Goal: Task Accomplishment & Management: Manage account settings

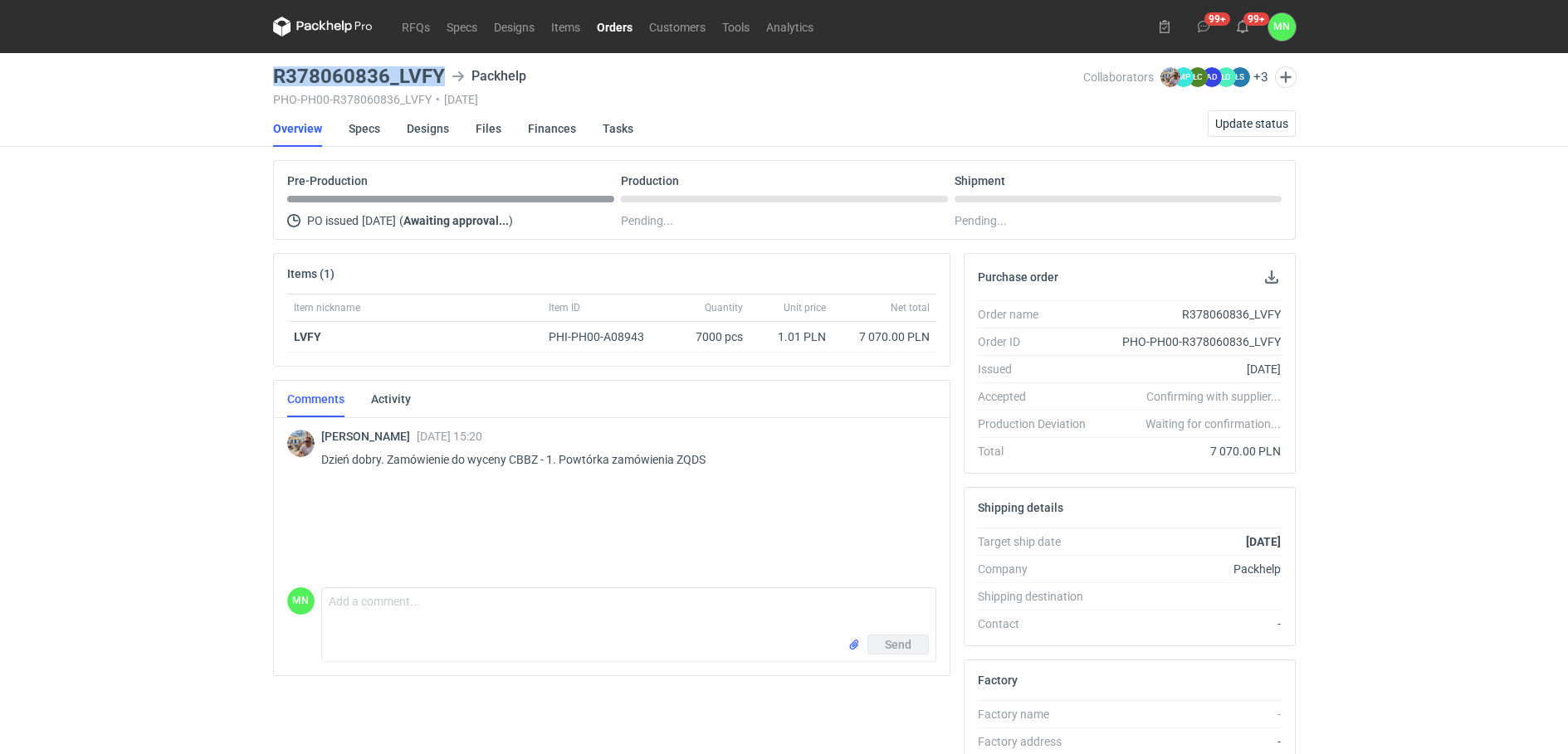
drag, startPoint x: 445, startPoint y: 79, endPoint x: 268, endPoint y: 78, distance: 177.0
click at [268, 78] on main "R378060836_LVFY Packhelp PHO-PH00-R378060836_LVFY • 20/08/2025 Collaborators Mi…" at bounding box center [785, 559] width 1036 height 1012
copy h3 "R378060836_LVFY"
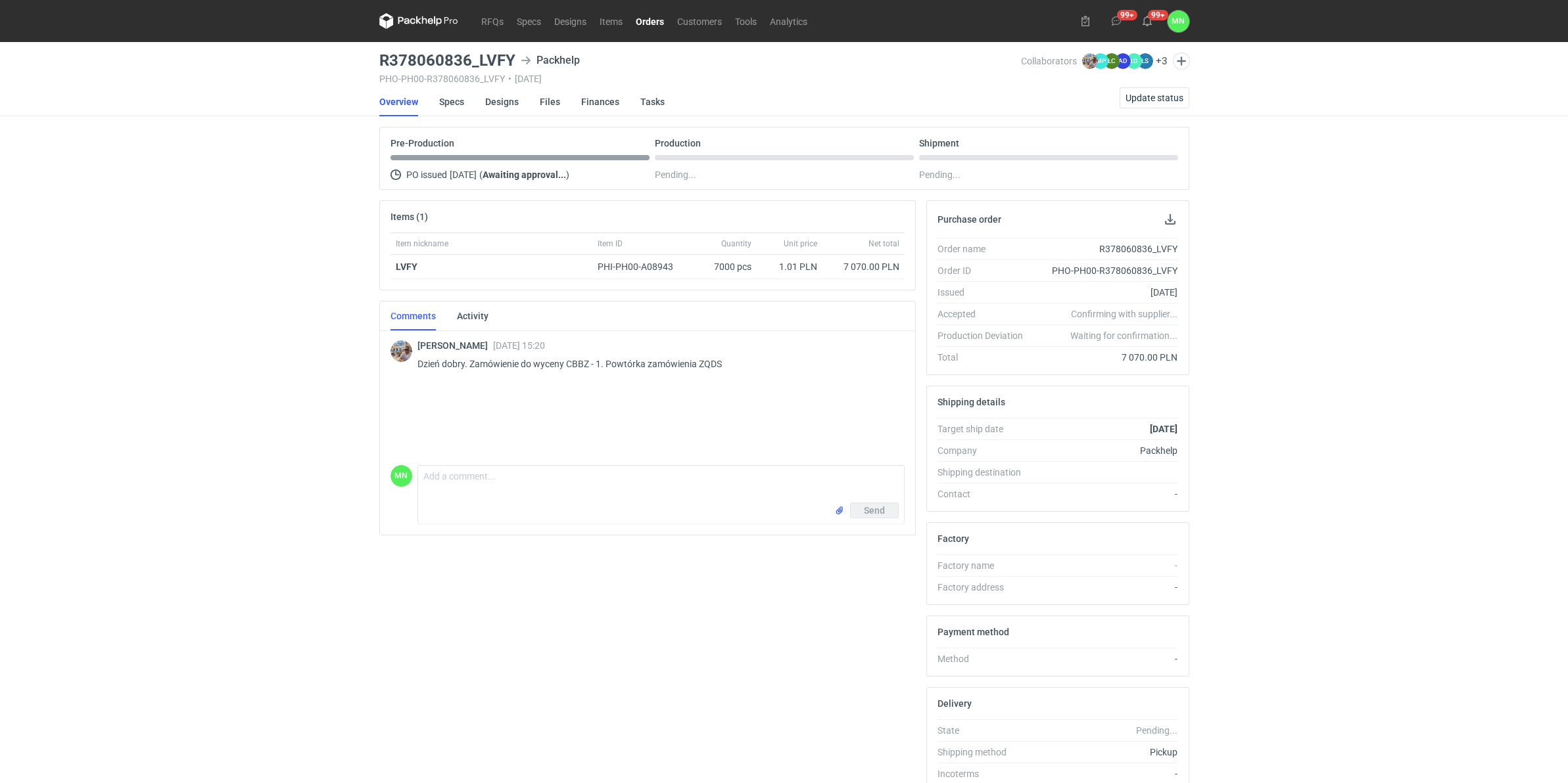
click at [195, 488] on div "RFQs Specs Designs Items Orders Customers Tools Analytics 99+ 99+ MN Małgorzata…" at bounding box center [784, 391] width 1568 height 783
click at [485, 25] on link "RFQs" at bounding box center [492, 21] width 36 height 16
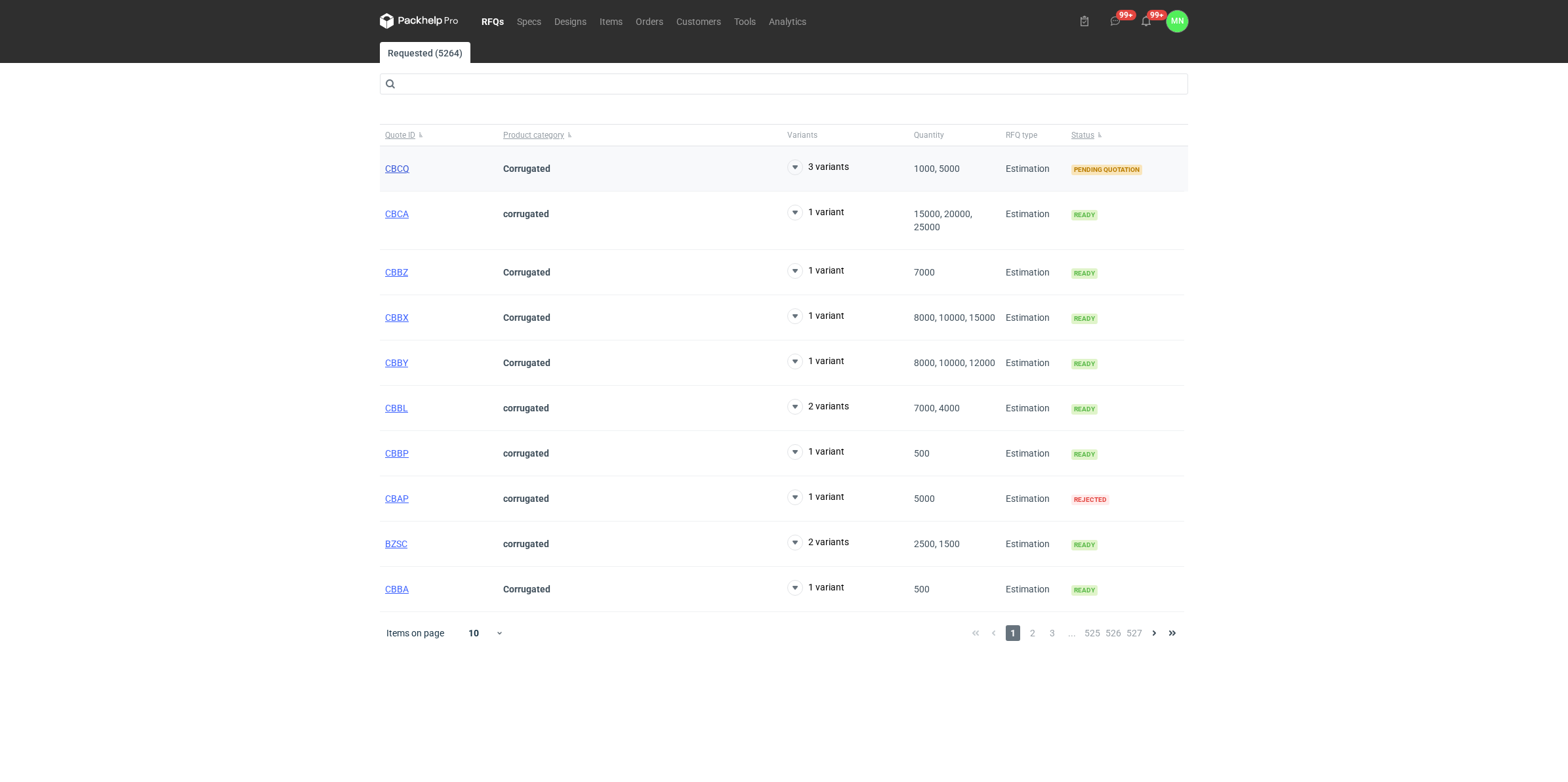
click at [396, 172] on span "CBCQ" at bounding box center [397, 169] width 24 height 10
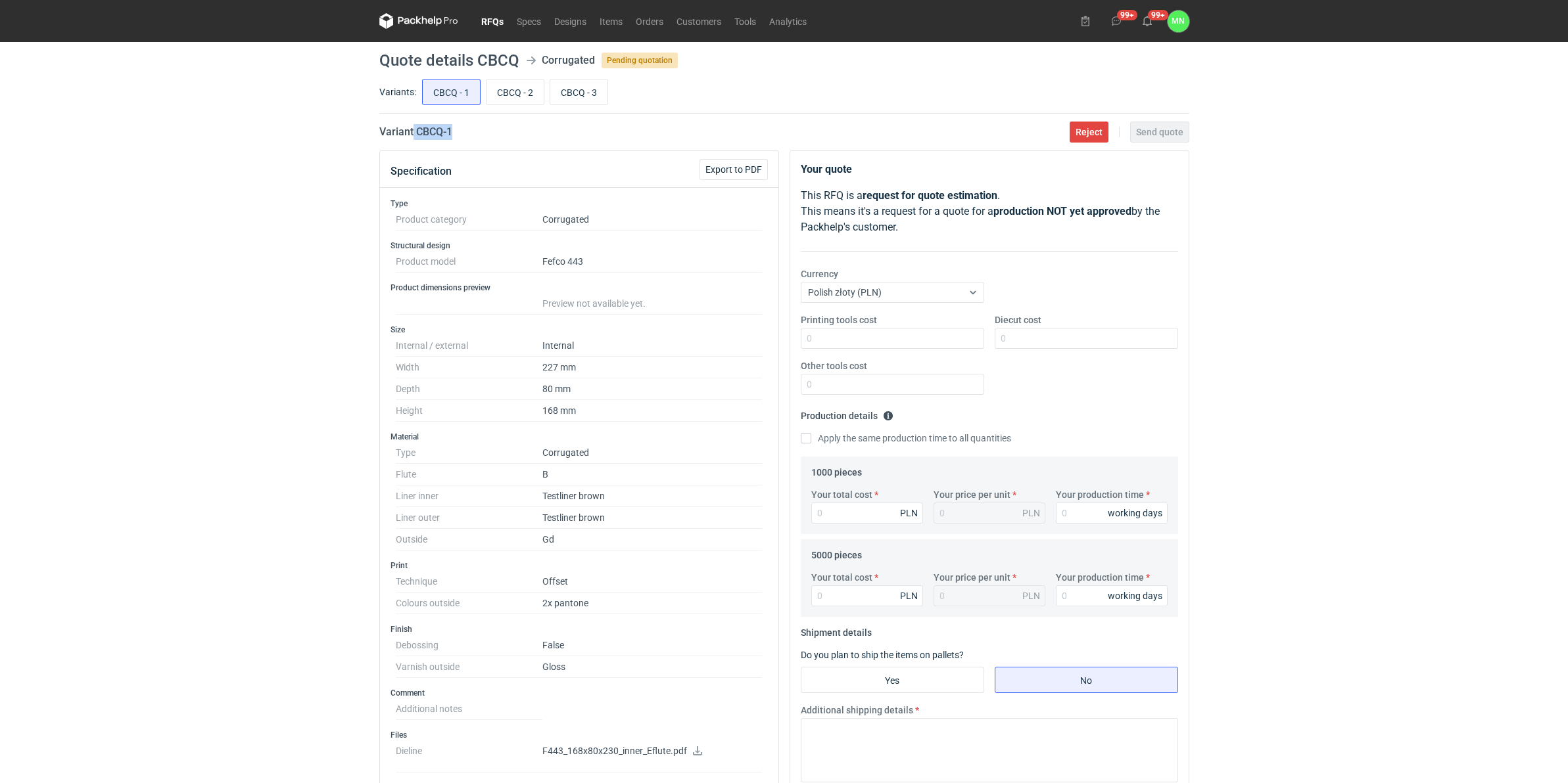
drag, startPoint x: 461, startPoint y: 135, endPoint x: 412, endPoint y: 133, distance: 49.0
click at [412, 133] on div "Variant CBCQ - 1 Reject Send quote" at bounding box center [784, 132] width 810 height 16
copy h2 "CBCQ - 1"
click at [434, 130] on h2 "Variant CBCQ - 1" at bounding box center [416, 132] width 73 height 16
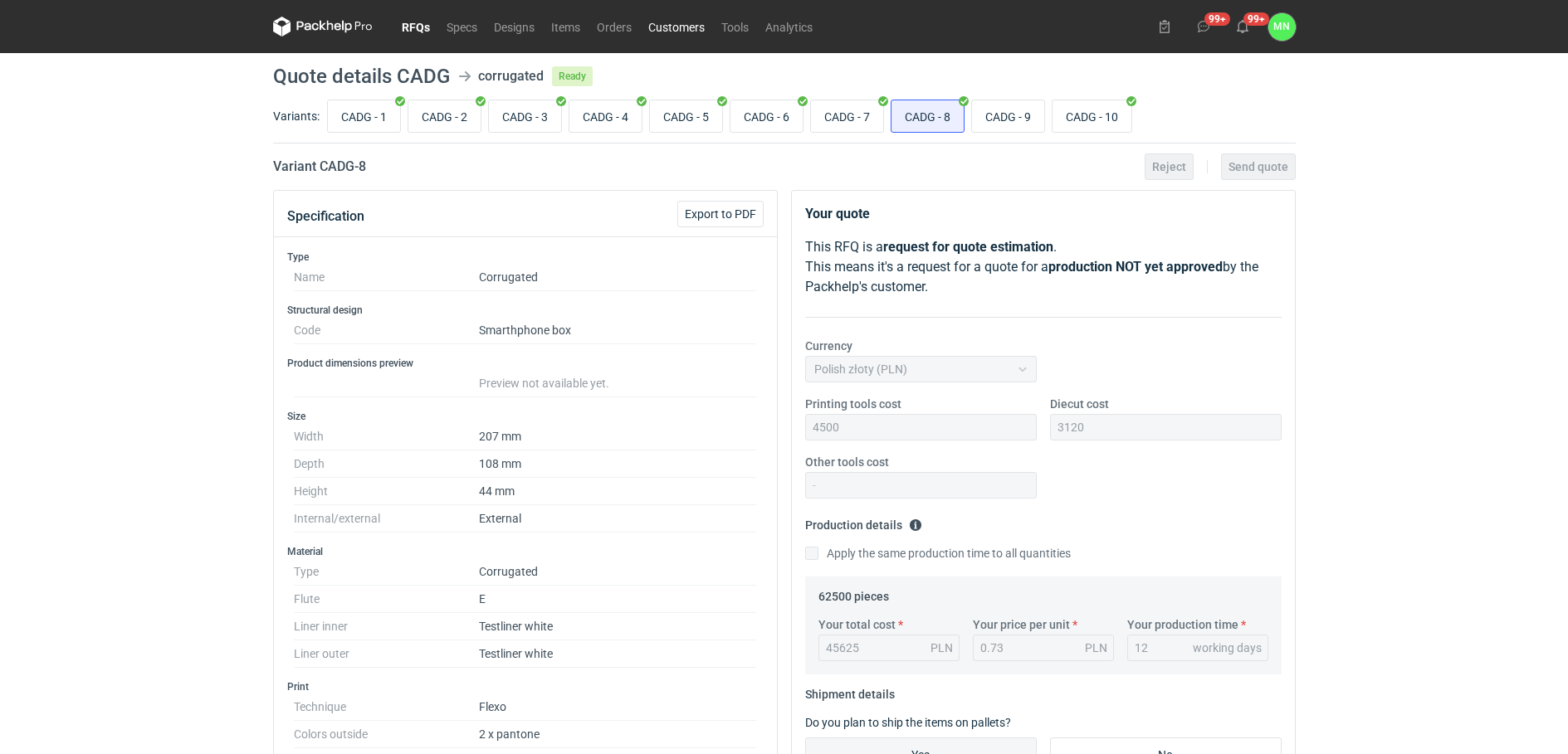
click at [694, 24] on link "Customers" at bounding box center [676, 27] width 73 height 20
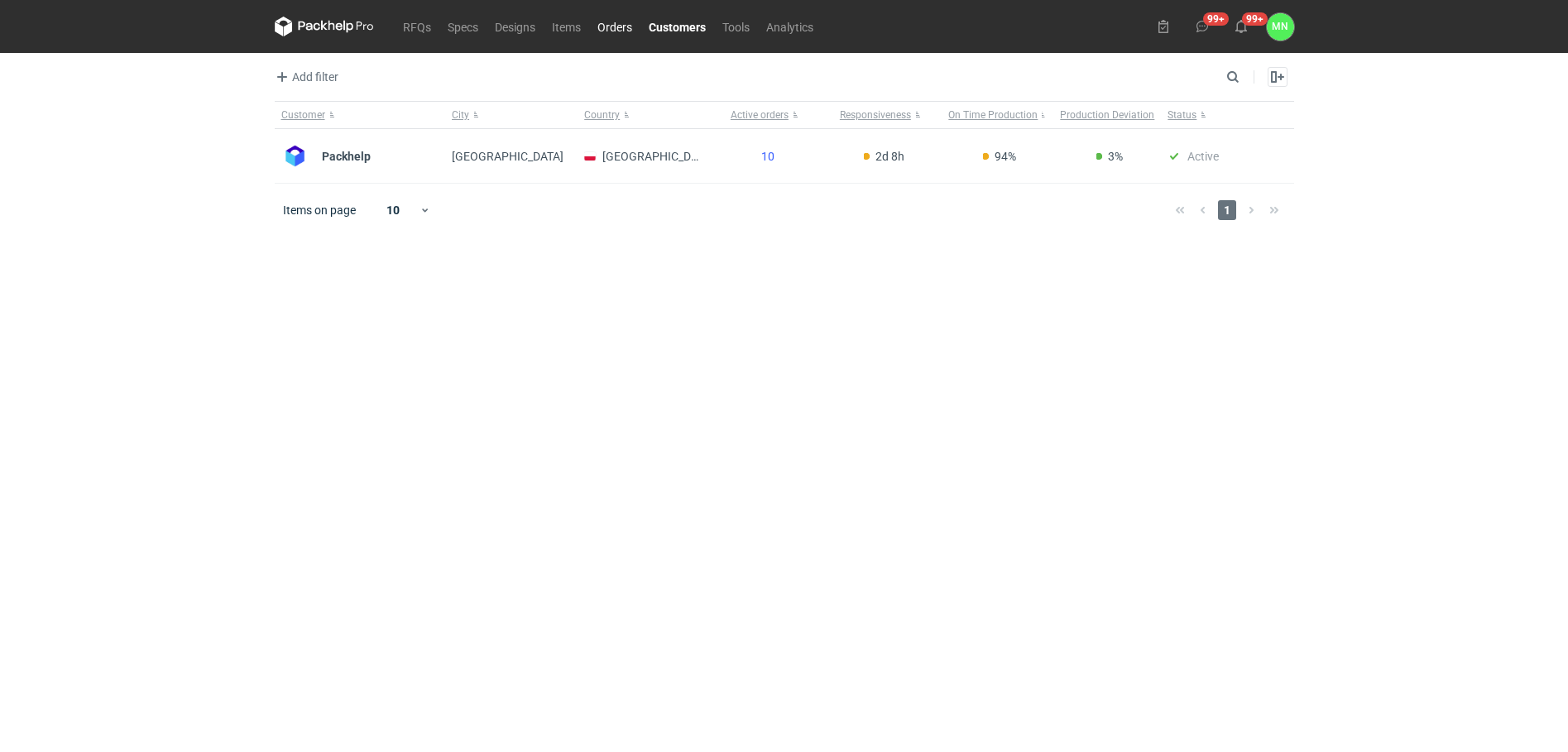
click at [611, 31] on link "Orders" at bounding box center [615, 27] width 52 height 20
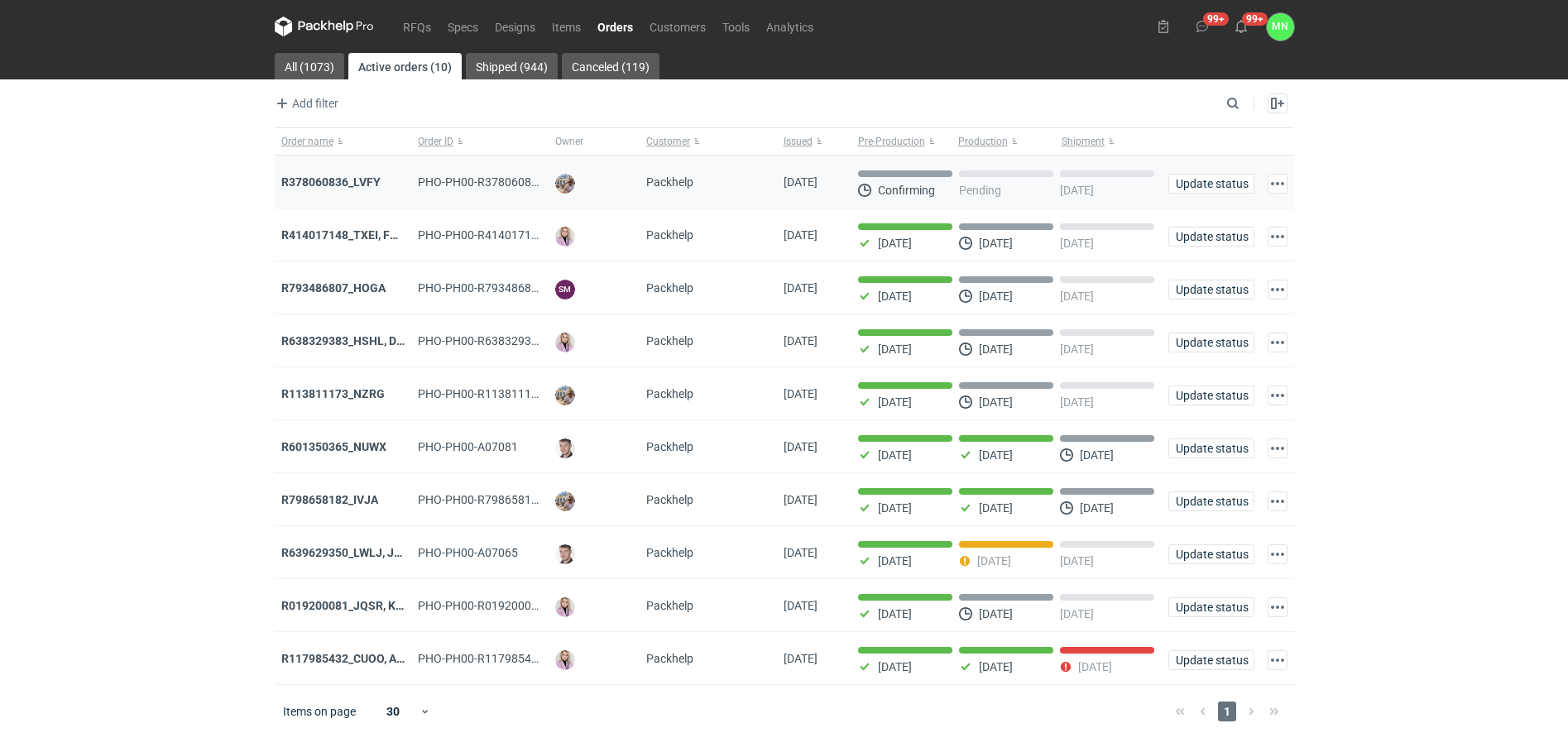
click at [319, 172] on div "R378060836_LVFY" at bounding box center [343, 182] width 137 height 53
click at [354, 191] on div "R378060836_LVFY" at bounding box center [343, 182] width 137 height 53
click at [363, 168] on div "R378060836_LVFY" at bounding box center [343, 182] width 137 height 53
click at [373, 183] on strong "R378060836_LVFY" at bounding box center [331, 182] width 99 height 13
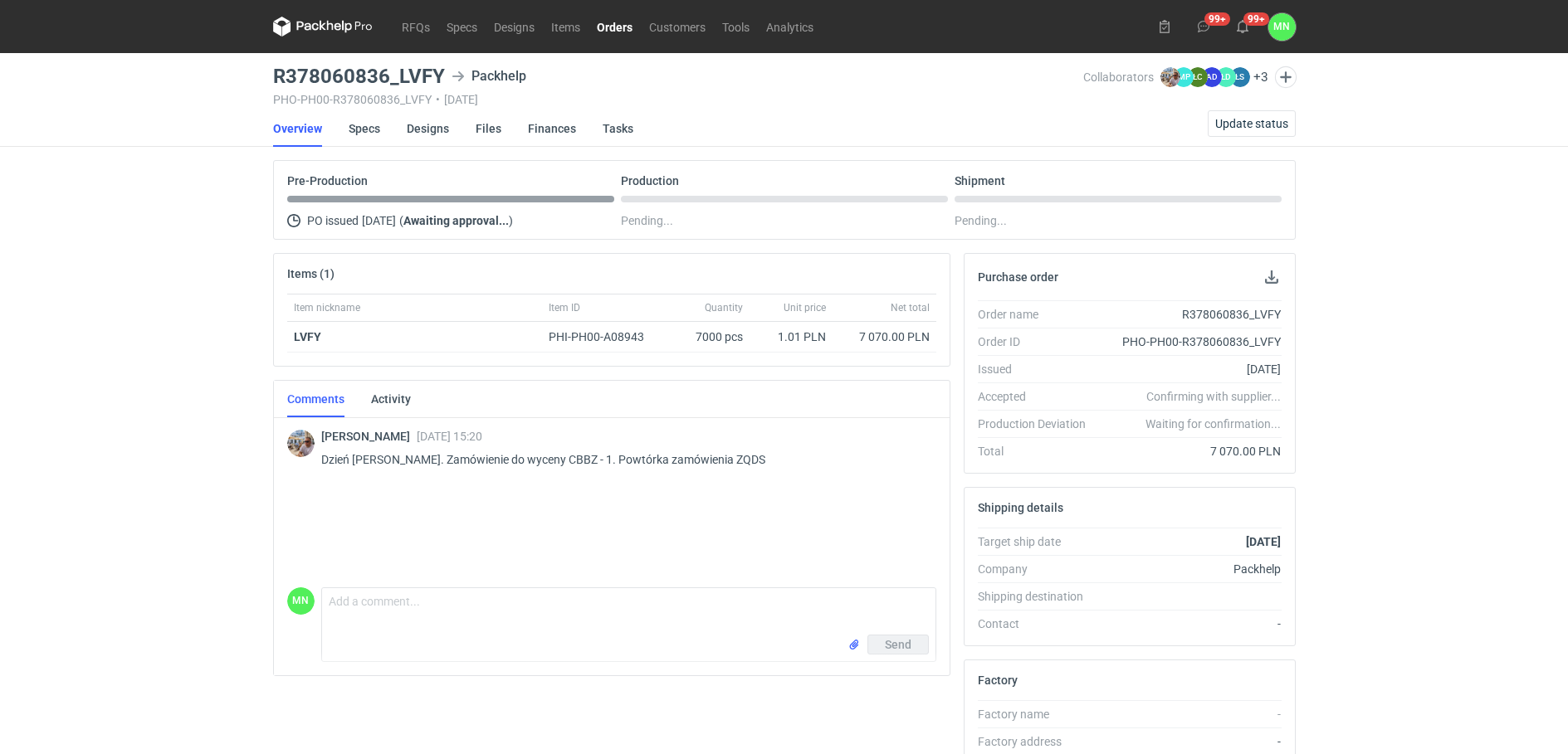
click at [530, 462] on p "Dzień dobry. Zamówienie do wyceny CBBZ - 1. Powtórka zamówienia ZQDS" at bounding box center [622, 460] width 602 height 20
copy p "CBBZ"
click at [1160, 505] on div "Shipping details" at bounding box center [1129, 508] width 331 height 40
click at [1243, 114] on button "Update status" at bounding box center [1251, 124] width 88 height 27
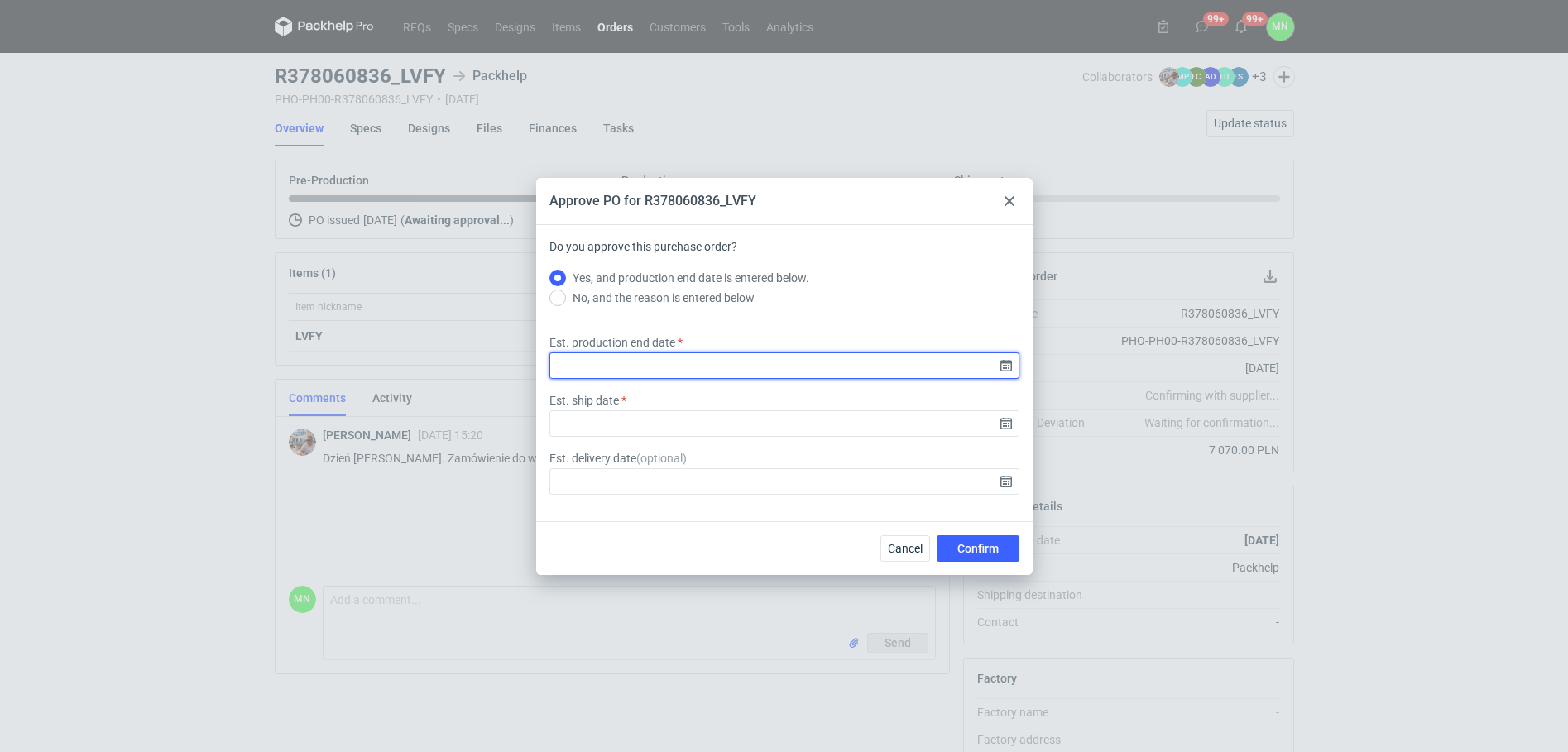
click at [1004, 364] on input "Est. production end date" at bounding box center [784, 365] width 470 height 27
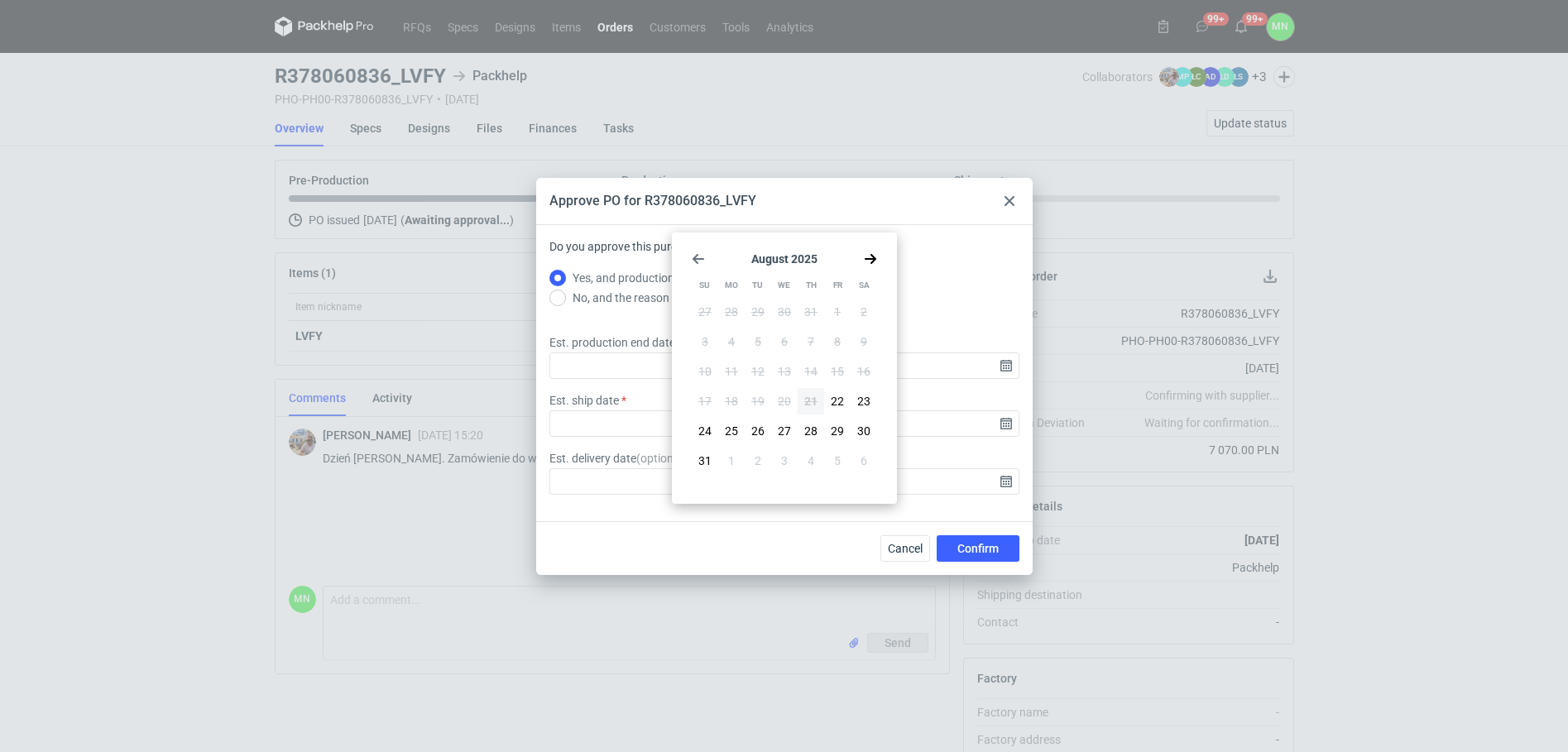
click at [882, 256] on div "August 2025 Su Mo Tu We Th Fr Sa 27 28 29 30 31 1 2 3 4 5 6 7 8 9 10 11 12 13 1…" at bounding box center [784, 368] width 212 height 258
click at [876, 259] on use "Go forward 1 month" at bounding box center [870, 259] width 12 height 10
click at [812, 308] on span "4" at bounding box center [810, 312] width 6 height 17
type input "2025-09-04"
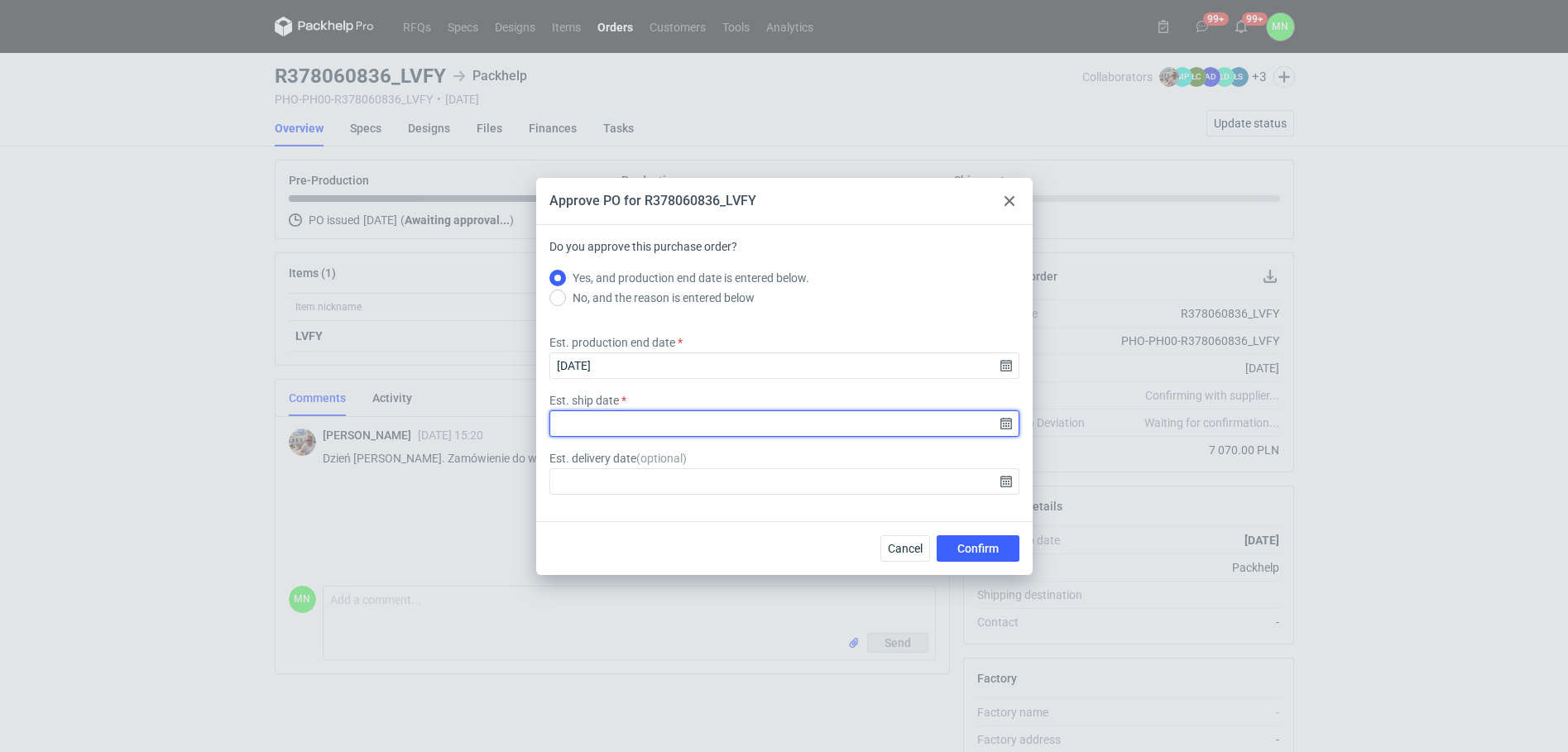
click at [1006, 422] on input "Est. ship date" at bounding box center [784, 423] width 470 height 27
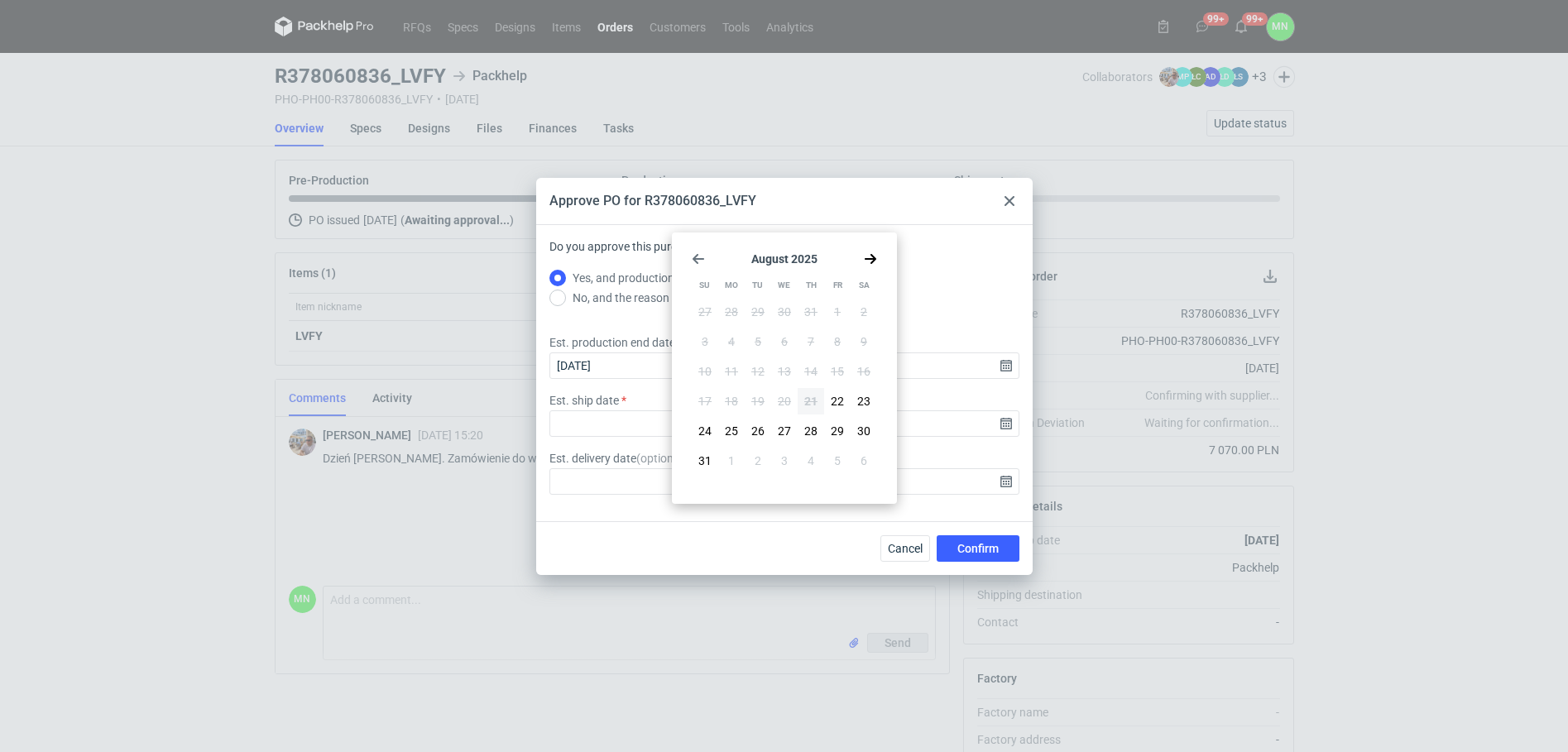
click at [866, 259] on use "Go forward 1 month" at bounding box center [870, 259] width 12 height 10
click at [845, 307] on button "5" at bounding box center [837, 311] width 27 height 27
type input "2025-09-05"
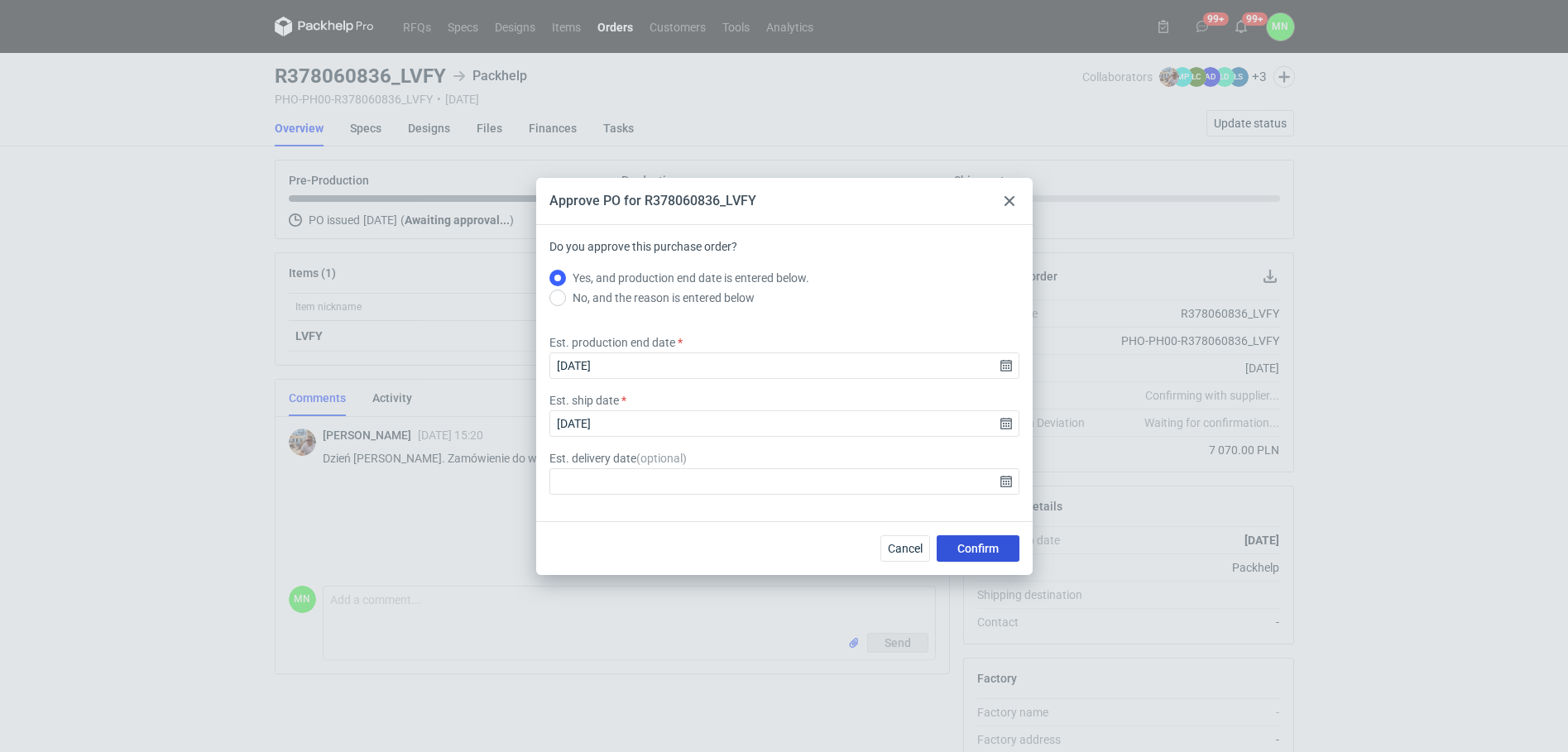
click at [956, 543] on button "Confirm" at bounding box center [978, 549] width 83 height 27
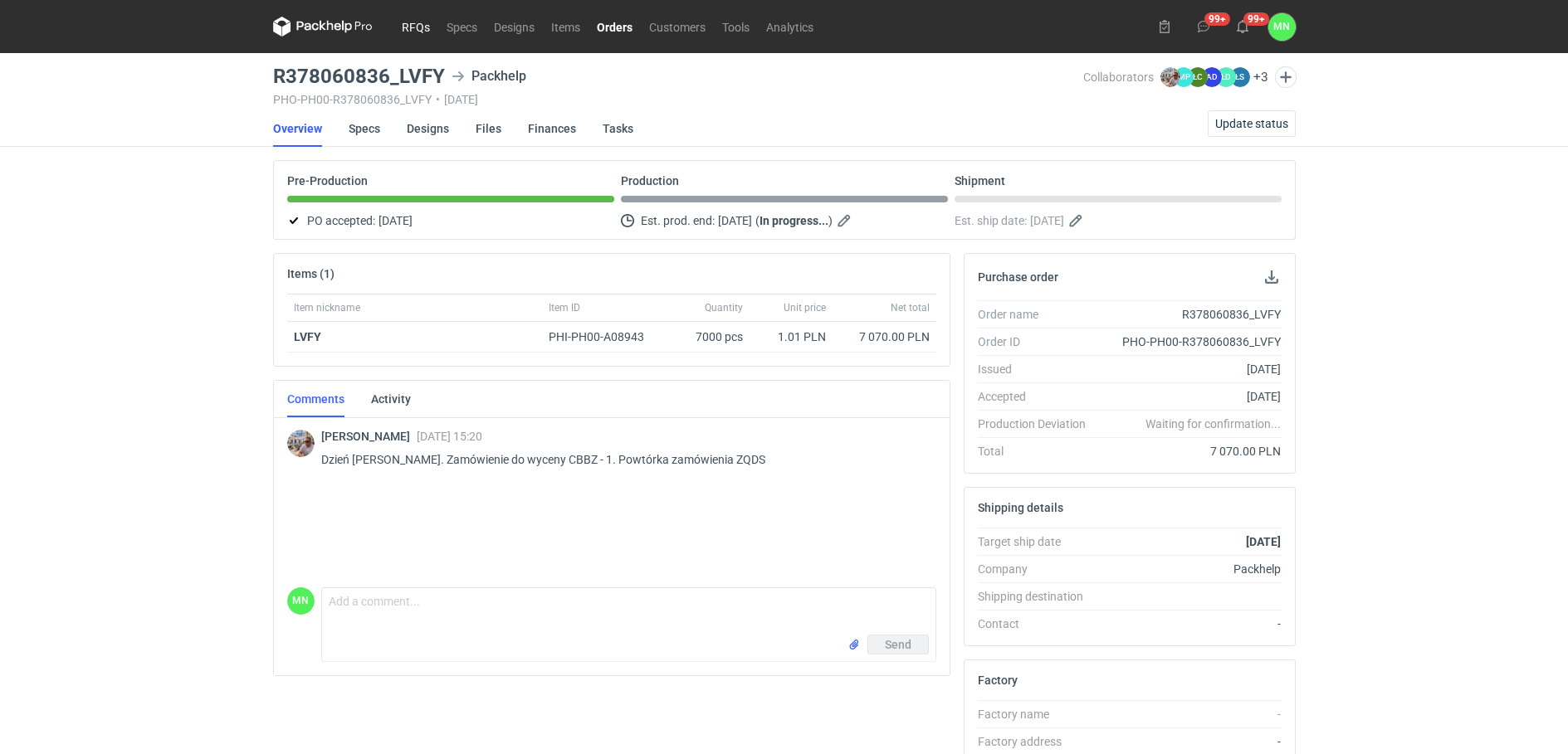
click at [419, 29] on link "RFQs" at bounding box center [416, 27] width 45 height 20
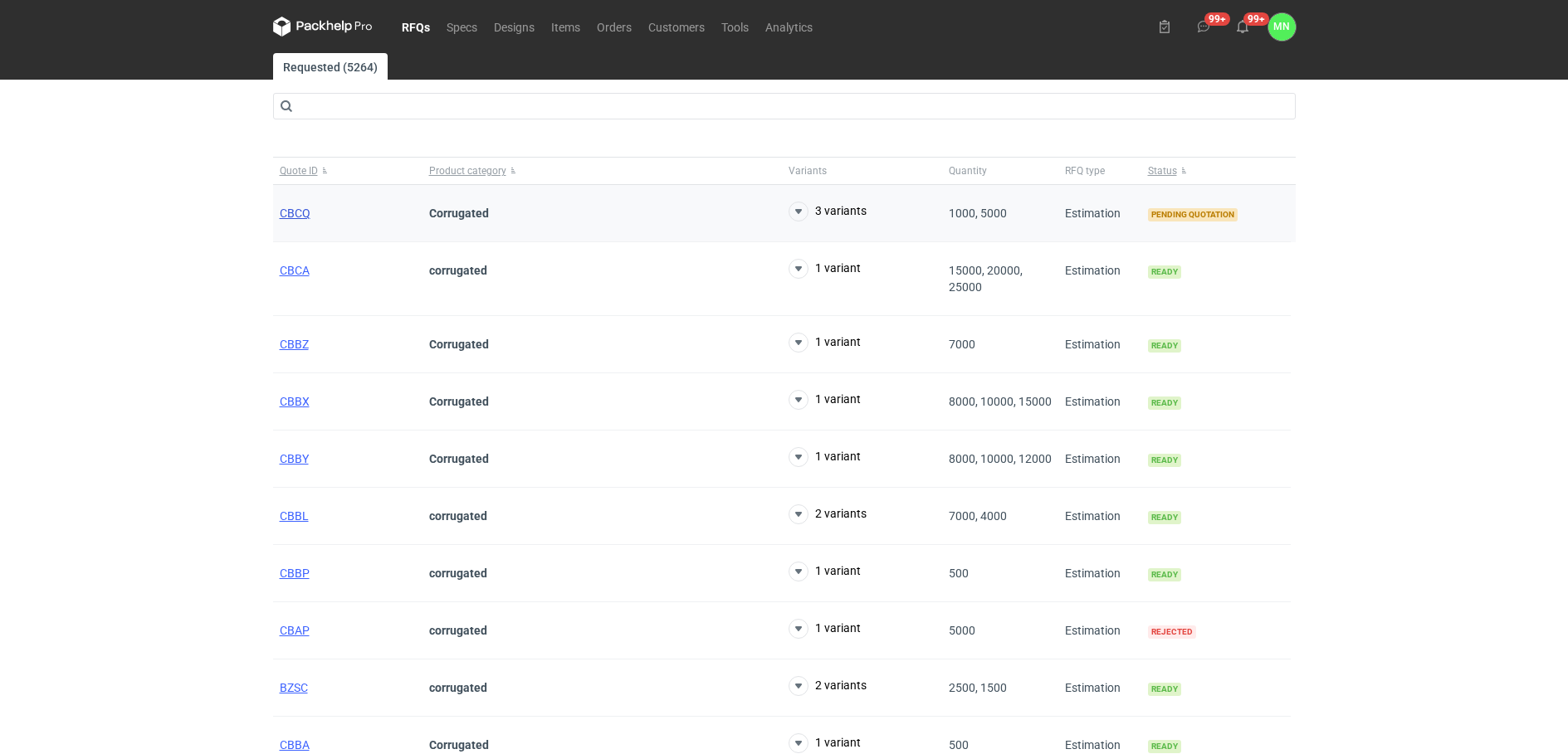
click at [298, 216] on span "CBCQ" at bounding box center [295, 213] width 30 height 13
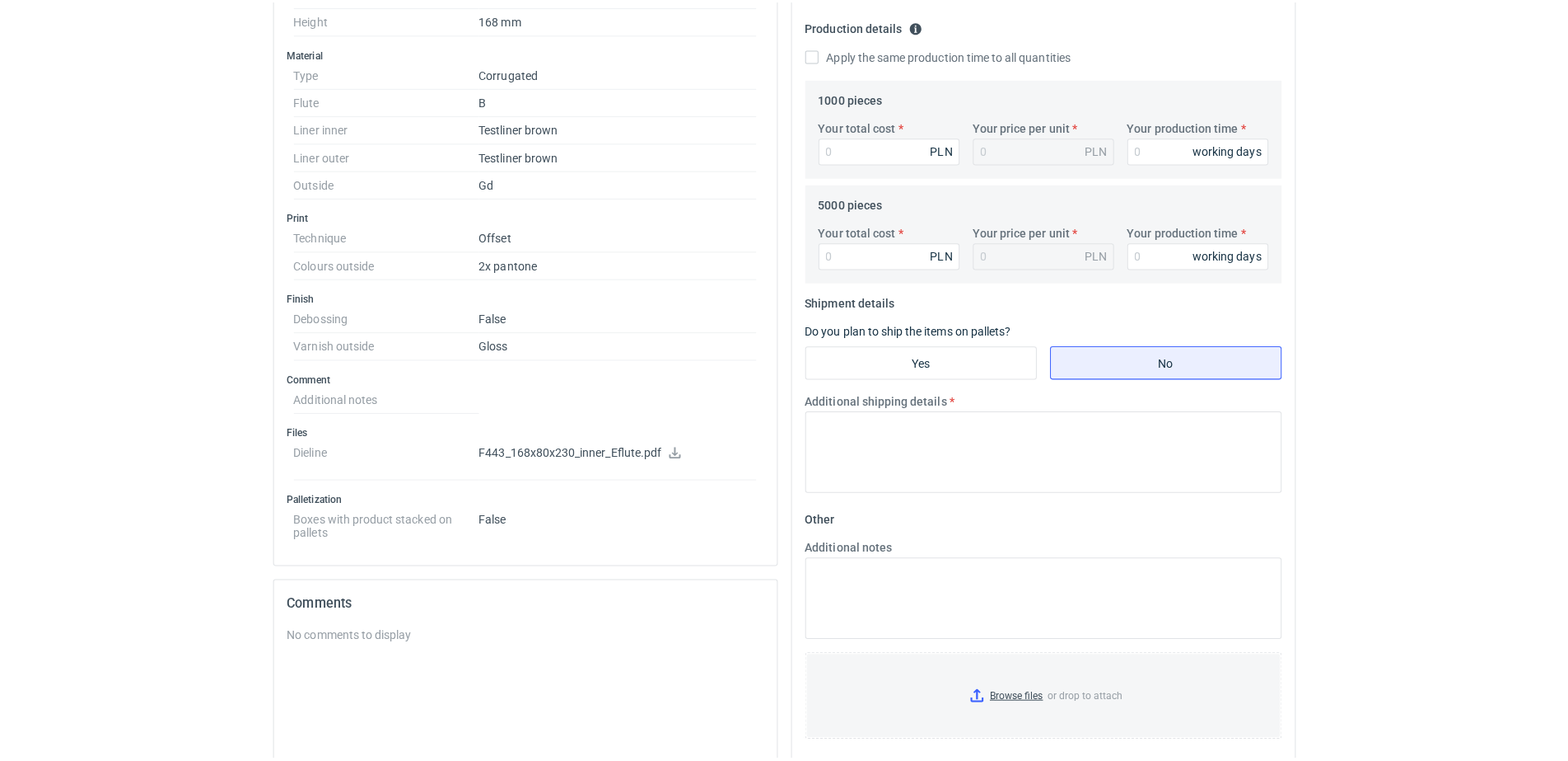
scroll to position [515, 0]
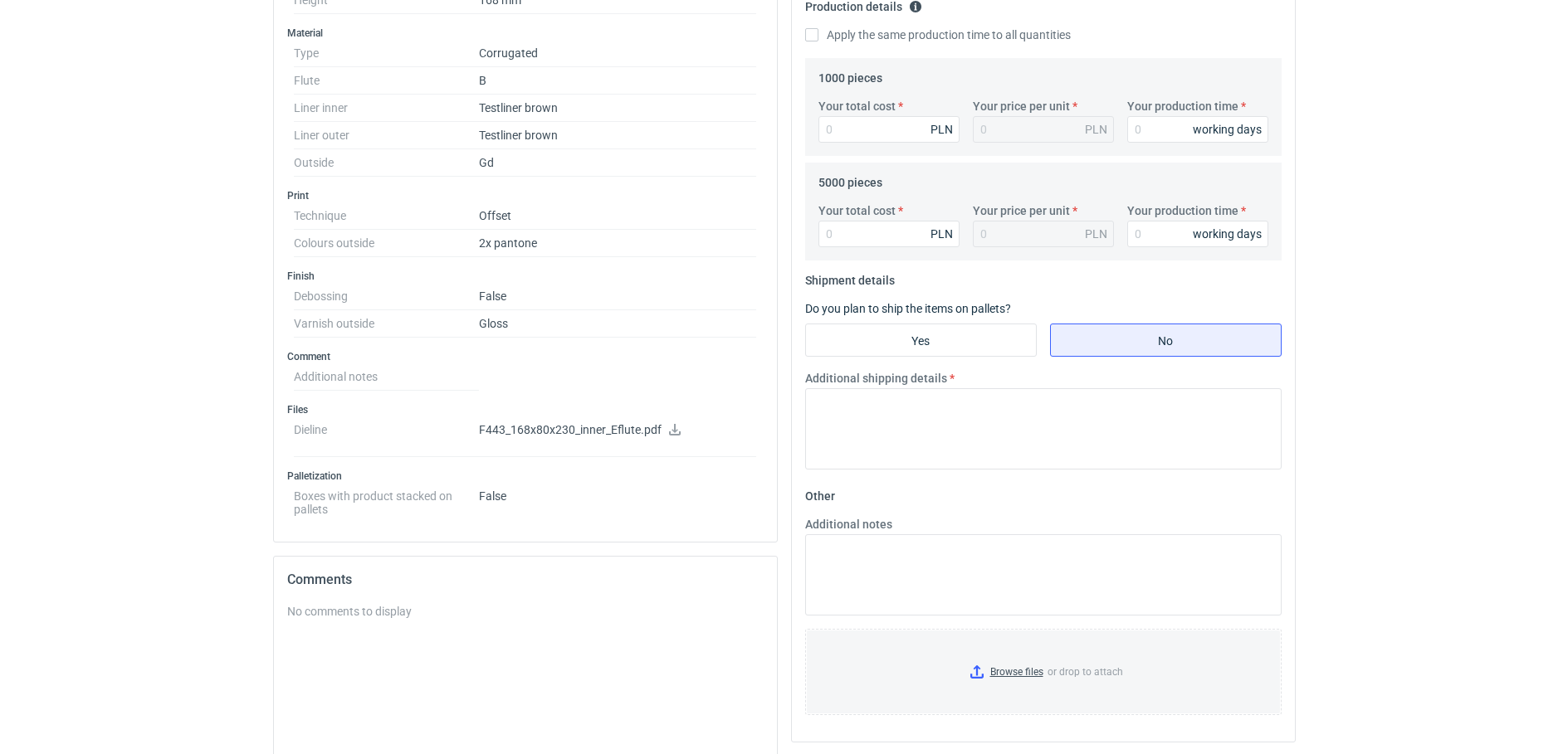
click at [669, 422] on dd "F443_168x80x230_inner_Eflute.pdf" at bounding box center [618, 437] width 278 height 41
click at [671, 428] on icon at bounding box center [675, 429] width 13 height 12
drag, startPoint x: 1436, startPoint y: 485, endPoint x: 1346, endPoint y: 421, distance: 110.4
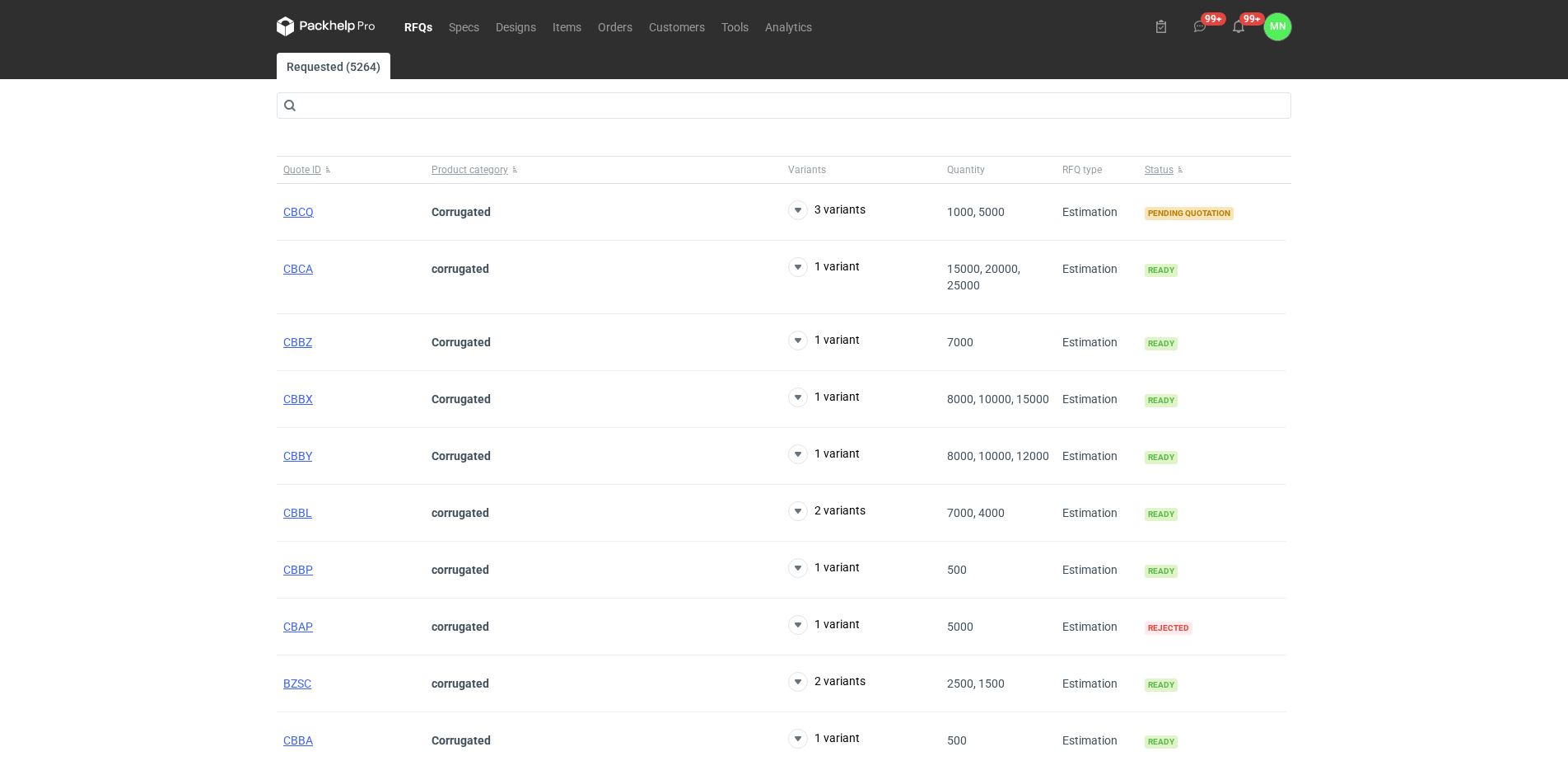
click at [1457, 281] on div "RFQs Specs Designs Items Orders Customers Tools Analytics 99+ 99+ MN Małgorzata…" at bounding box center [784, 380] width 1568 height 761
click at [189, 297] on div "RFQs Specs Designs Items Orders Customers Tools Analytics 99+ 99+ MN Małgorzata…" at bounding box center [784, 380] width 1568 height 761
click at [297, 211] on span "CBCQ" at bounding box center [298, 212] width 30 height 13
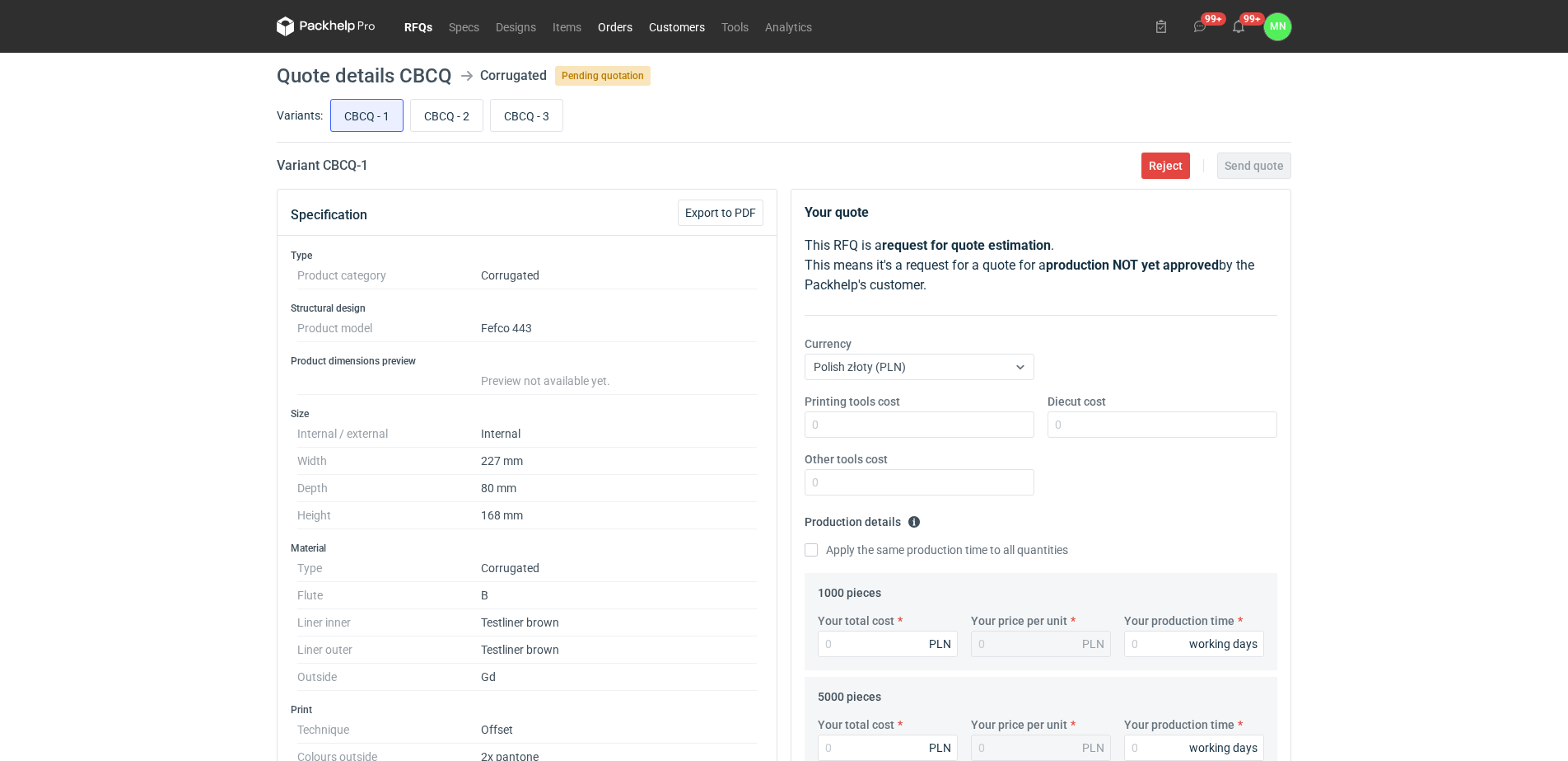
drag, startPoint x: 627, startPoint y: 22, endPoint x: 650, endPoint y: 19, distance: 23.2
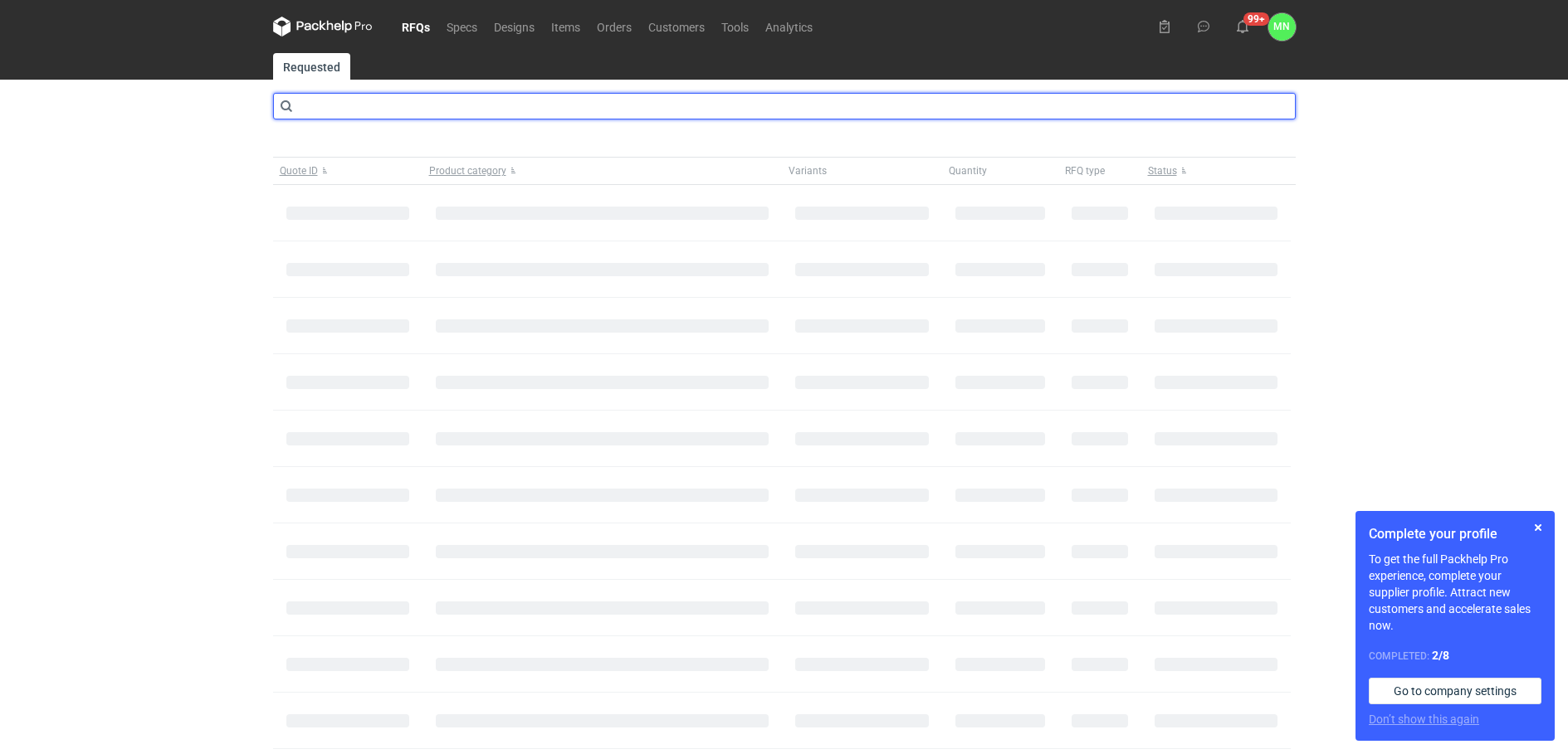
click at [377, 112] on input "text" at bounding box center [784, 106] width 1022 height 27
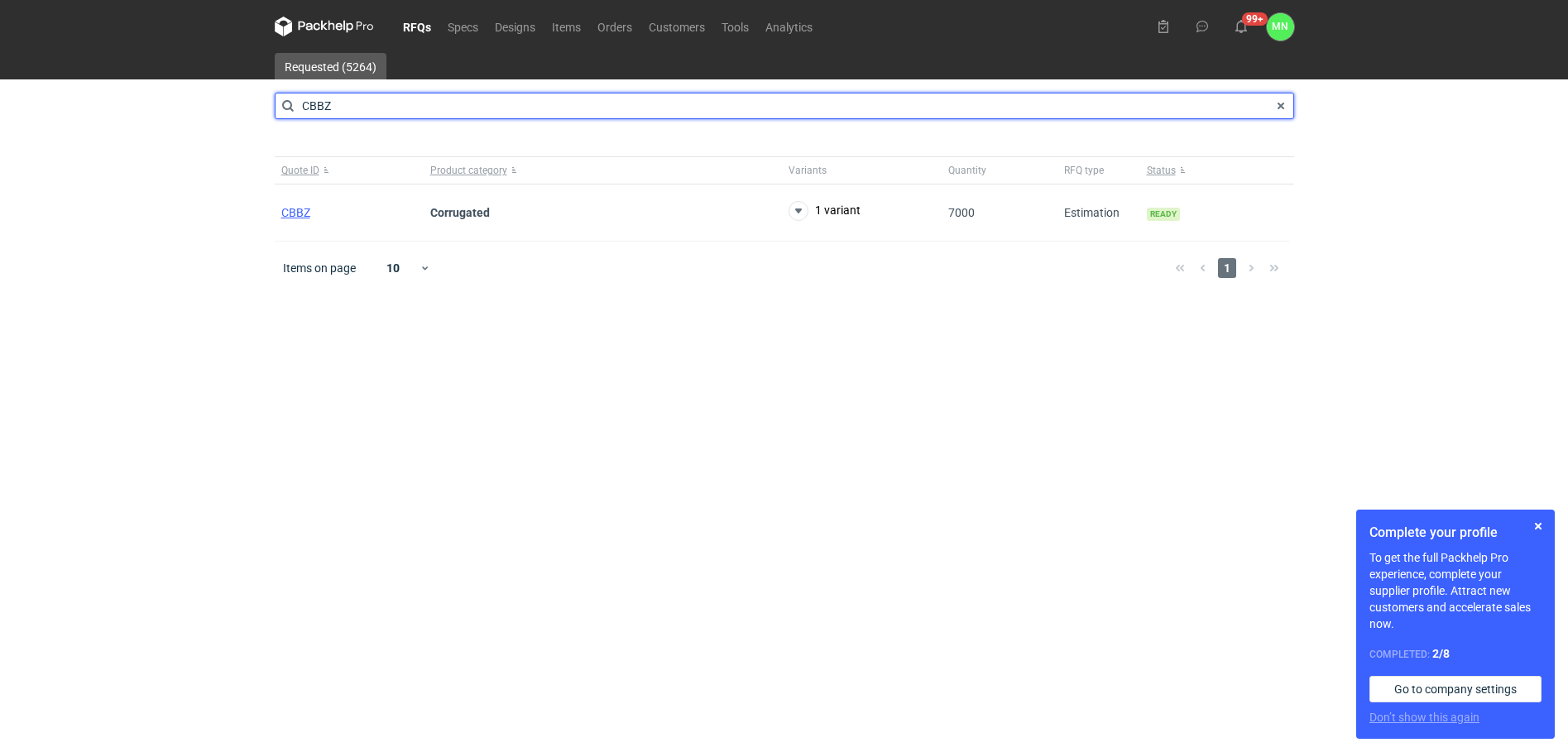
type input "CBBZ"
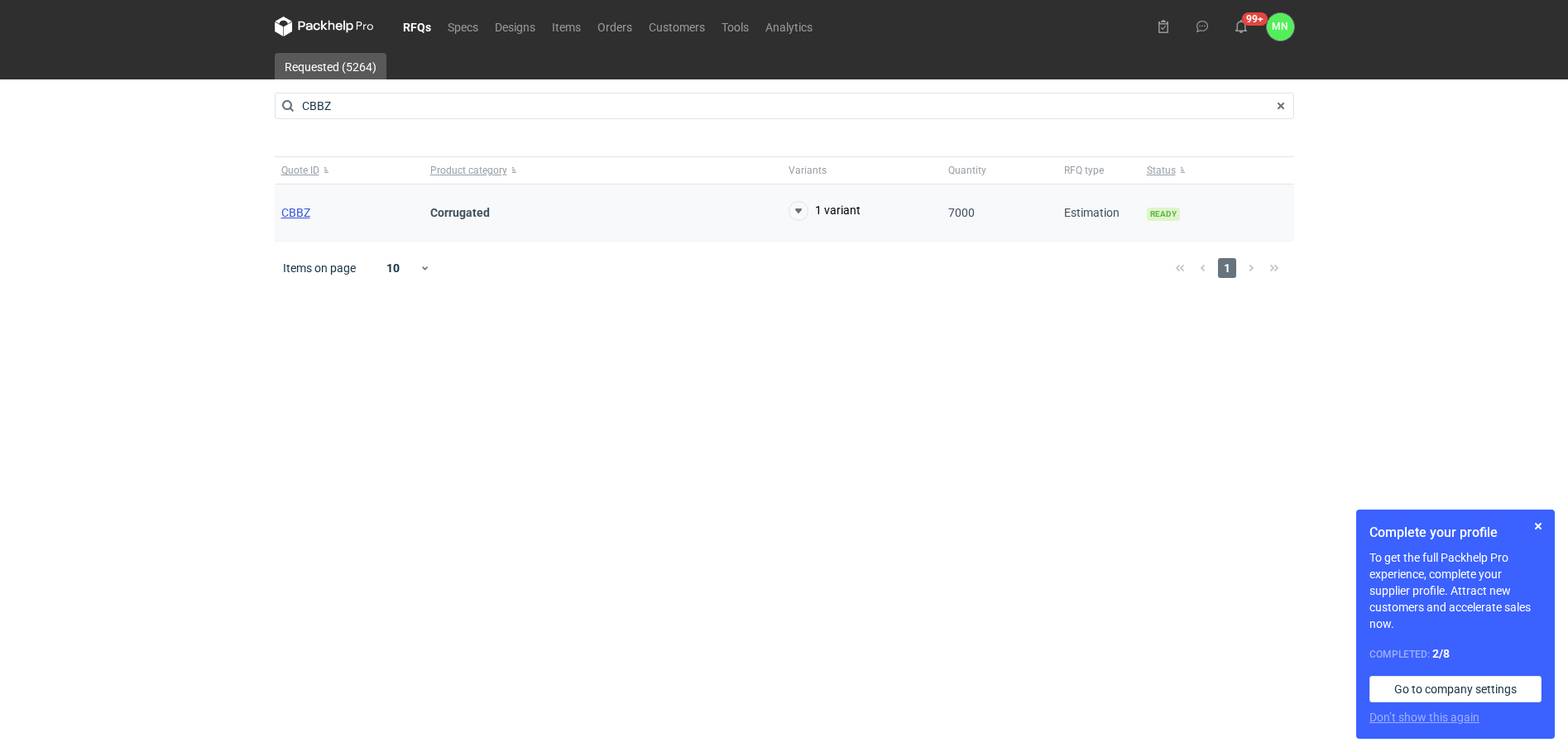
click at [298, 206] on span "CBBZ" at bounding box center [296, 213] width 29 height 13
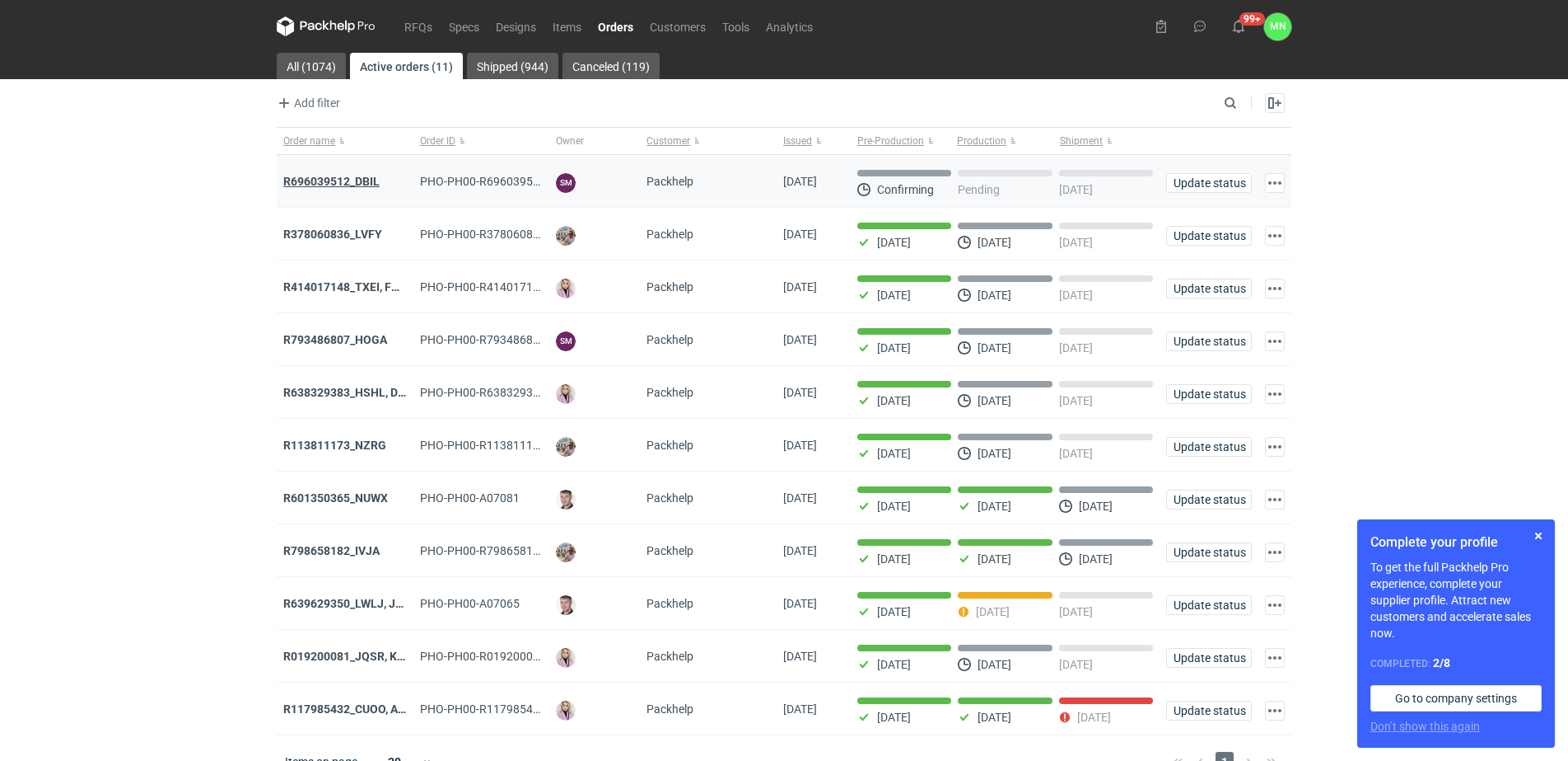
click at [336, 178] on strong "R696039512_DBIL" at bounding box center [331, 182] width 96 height 13
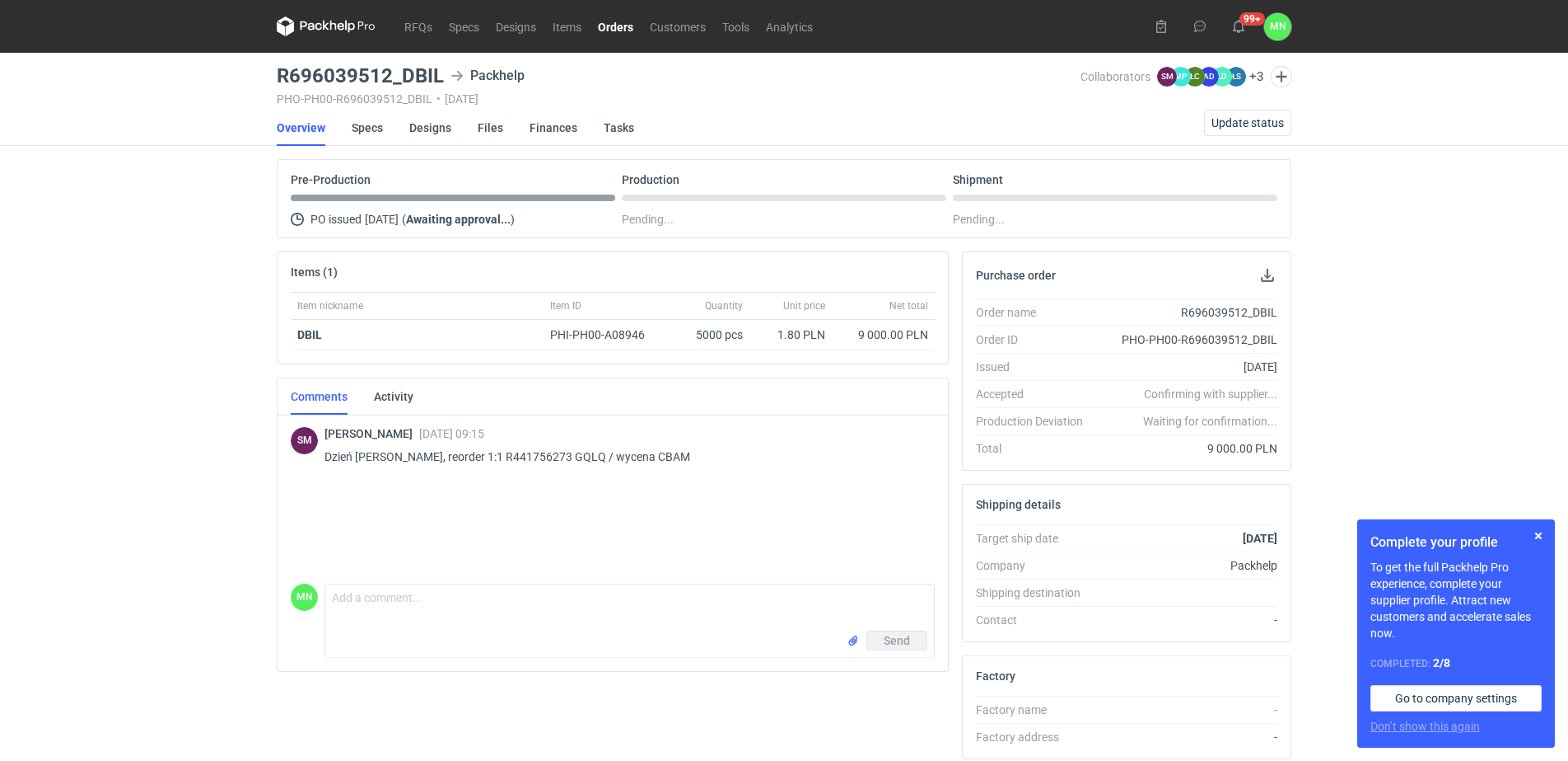
click at [607, 454] on p "Dzień [PERSON_NAME], reorder 1:1 R441756273 GQLQ / wycena CBAM" at bounding box center [623, 457] width 598 height 20
click at [605, 454] on p "Dzień dobry, reorder 1:1 R441756273 GQLQ / wycena CBAM" at bounding box center [623, 457] width 598 height 20
click at [610, 453] on p "Dzień dobry, reorder 1:1 R441756273 GQLQ / wycena CBAM" at bounding box center [623, 457] width 598 height 20
copy p "CBAM"
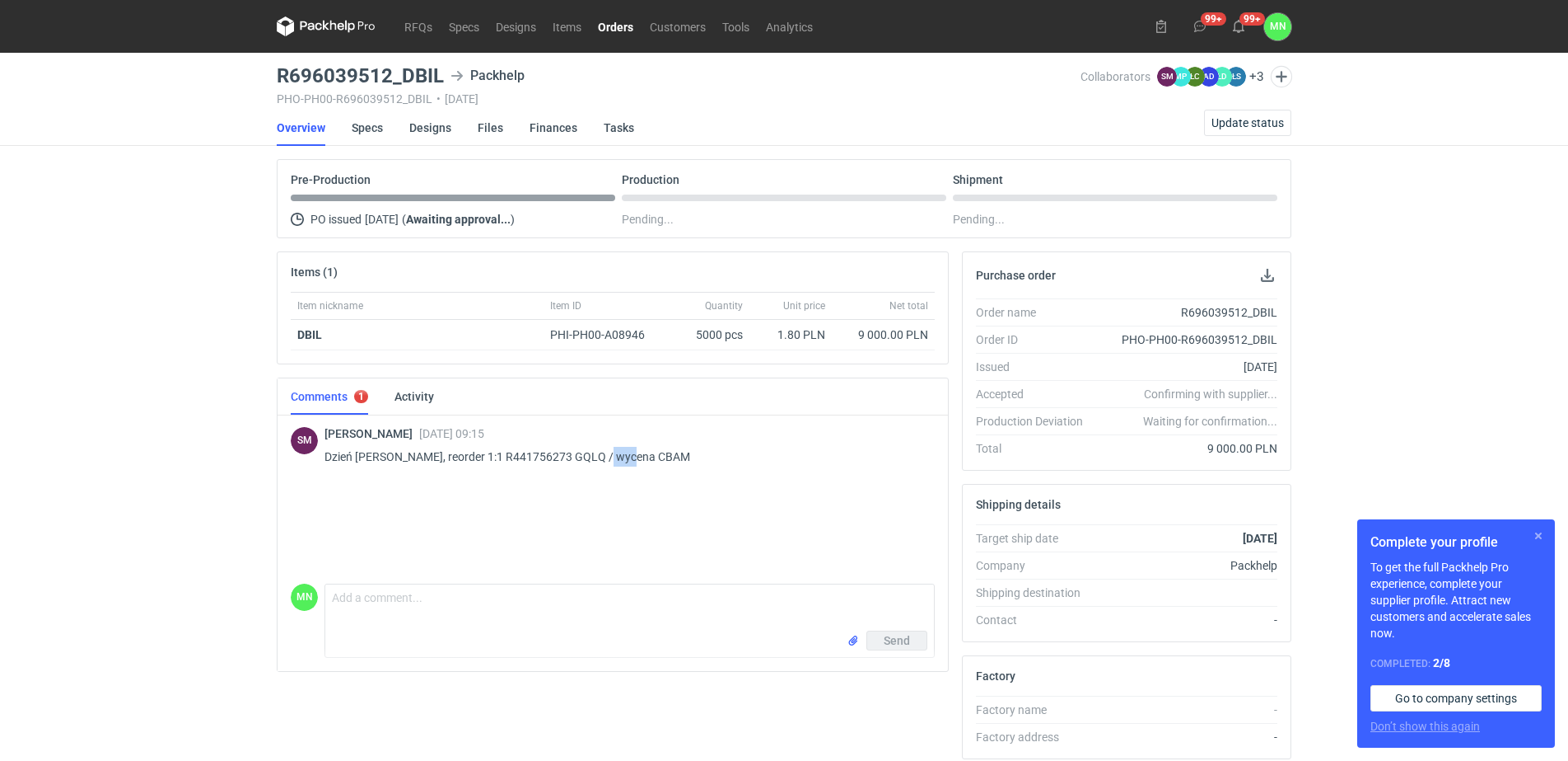
click at [1540, 534] on button "button" at bounding box center [1539, 535] width 20 height 20
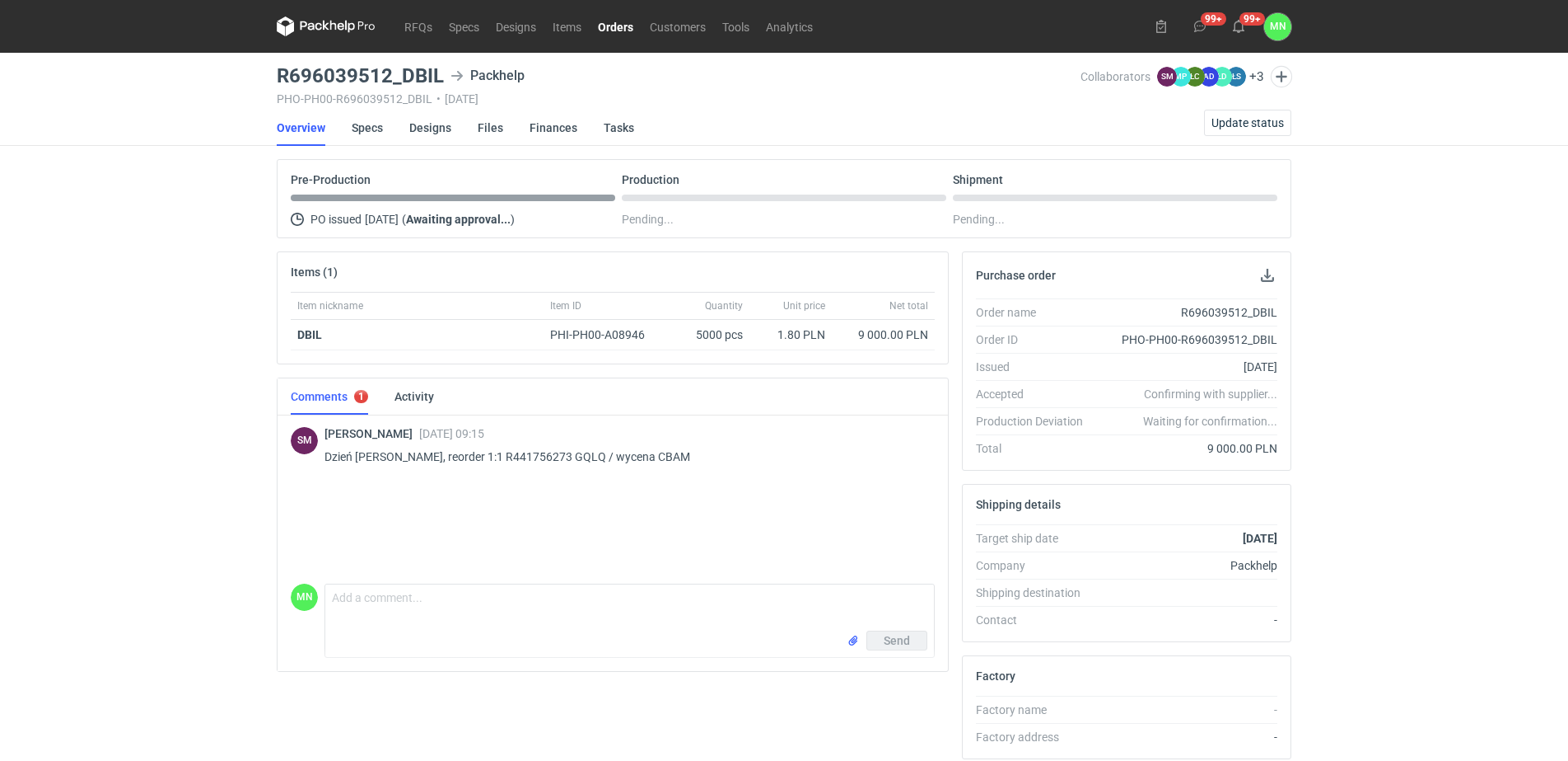
click at [1472, 449] on div "RFQs Specs Designs Items Orders Customers Tools Analytics 99+ 99+ MN Małgorzata…" at bounding box center [784, 380] width 1568 height 761
click at [617, 458] on p "Dzień dobry, reorder 1:1 R441756273 GQLQ / wycena CBAM" at bounding box center [623, 457] width 598 height 20
copy p "CBAM"
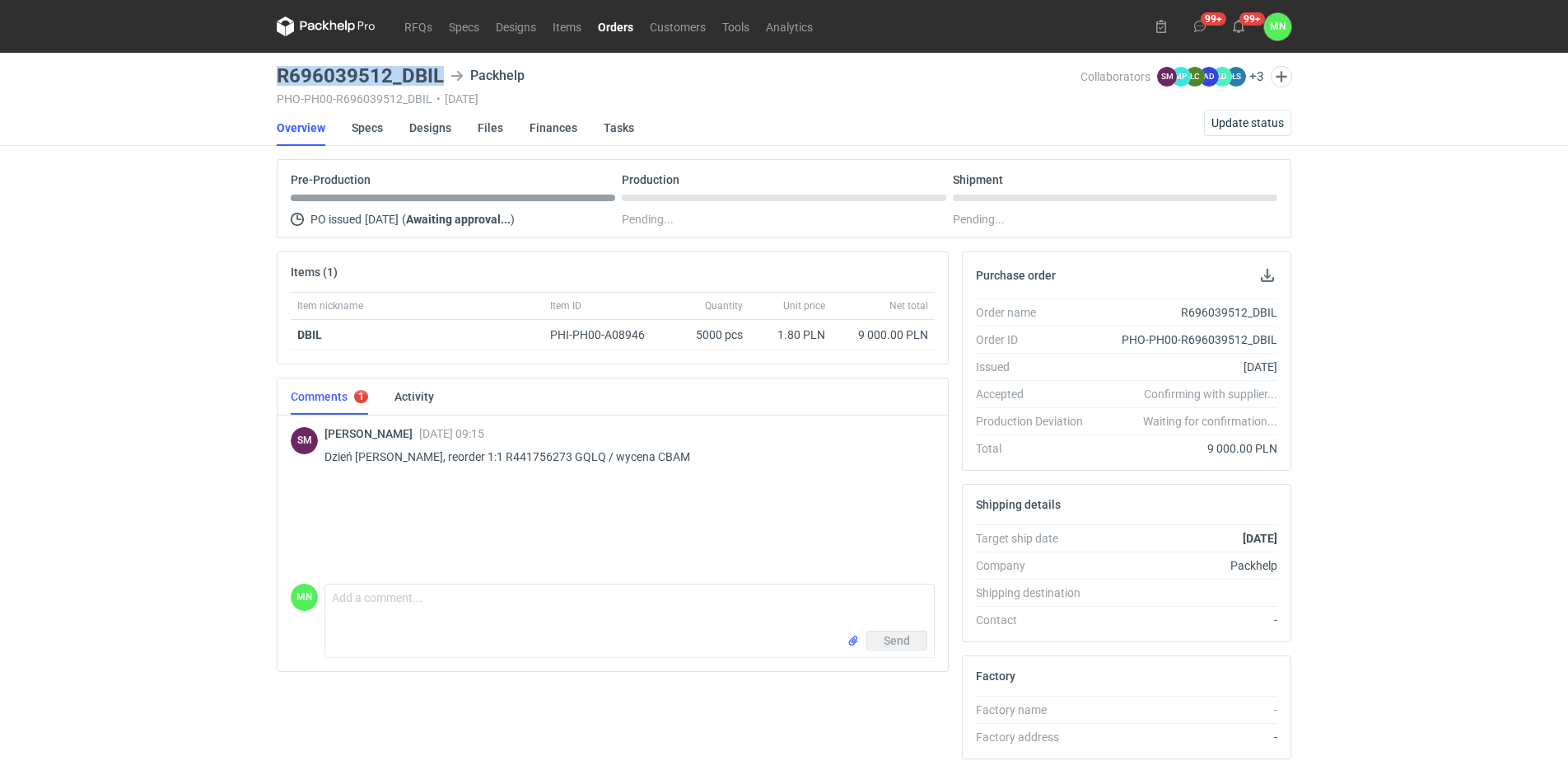
drag, startPoint x: 444, startPoint y: 68, endPoint x: 269, endPoint y: 66, distance: 175.0
click at [269, 66] on div "RFQs Specs Designs Items Orders Customers Tools Analytics 99+ 99+ MN Małgorzata…" at bounding box center [784, 380] width 1568 height 761
copy h3 "R696039512_DBIL"
click at [614, 457] on p "Dzień dobry, reorder 1:1 R441756273 GQLQ / wycena CBAM" at bounding box center [623, 457] width 598 height 20
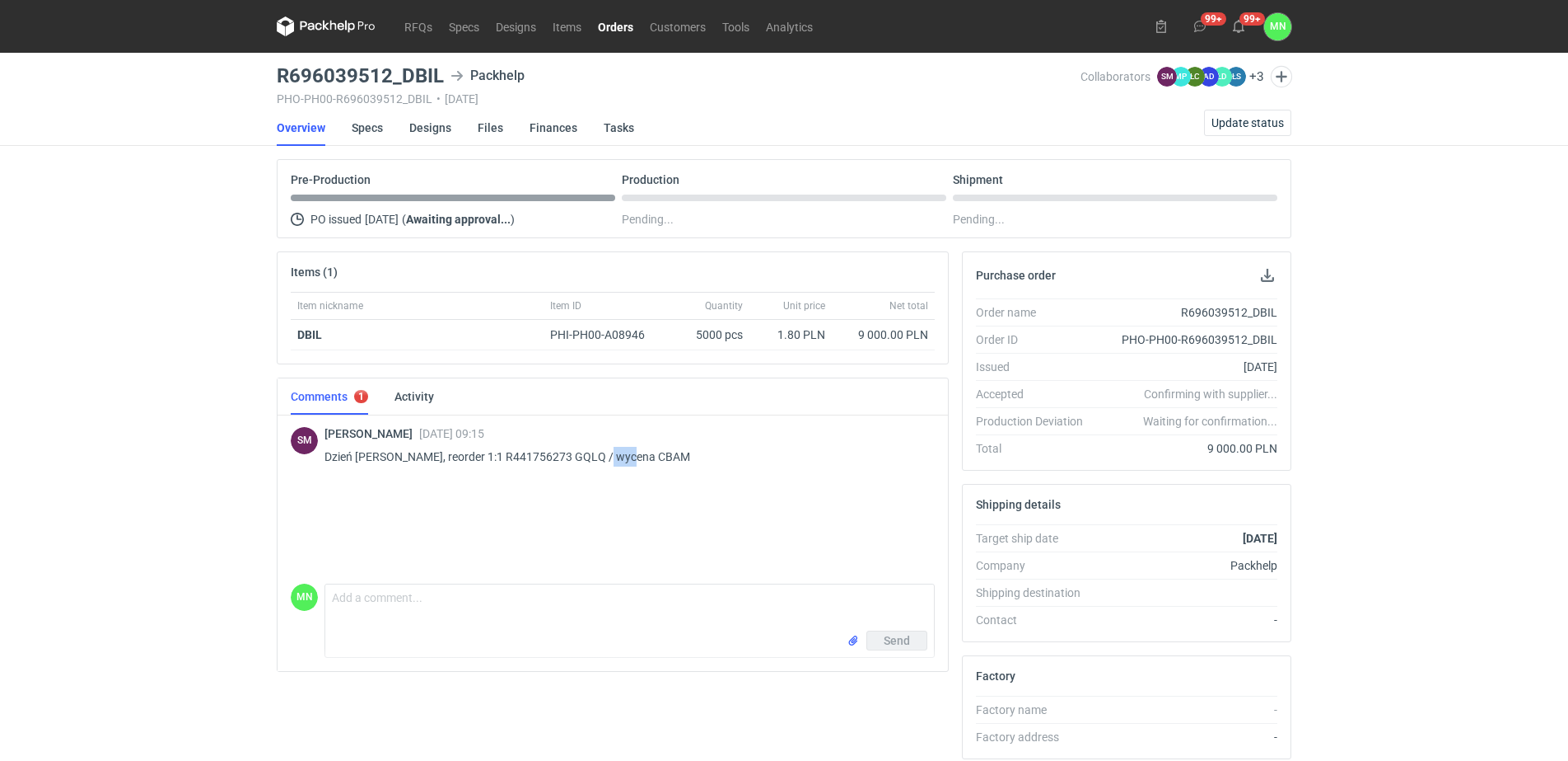
copy p "CBAM"
click at [1138, 457] on li "Total 9 000.00 PLN" at bounding box center [1126, 448] width 302 height 28
click at [1264, 127] on span "Update status" at bounding box center [1247, 123] width 72 height 12
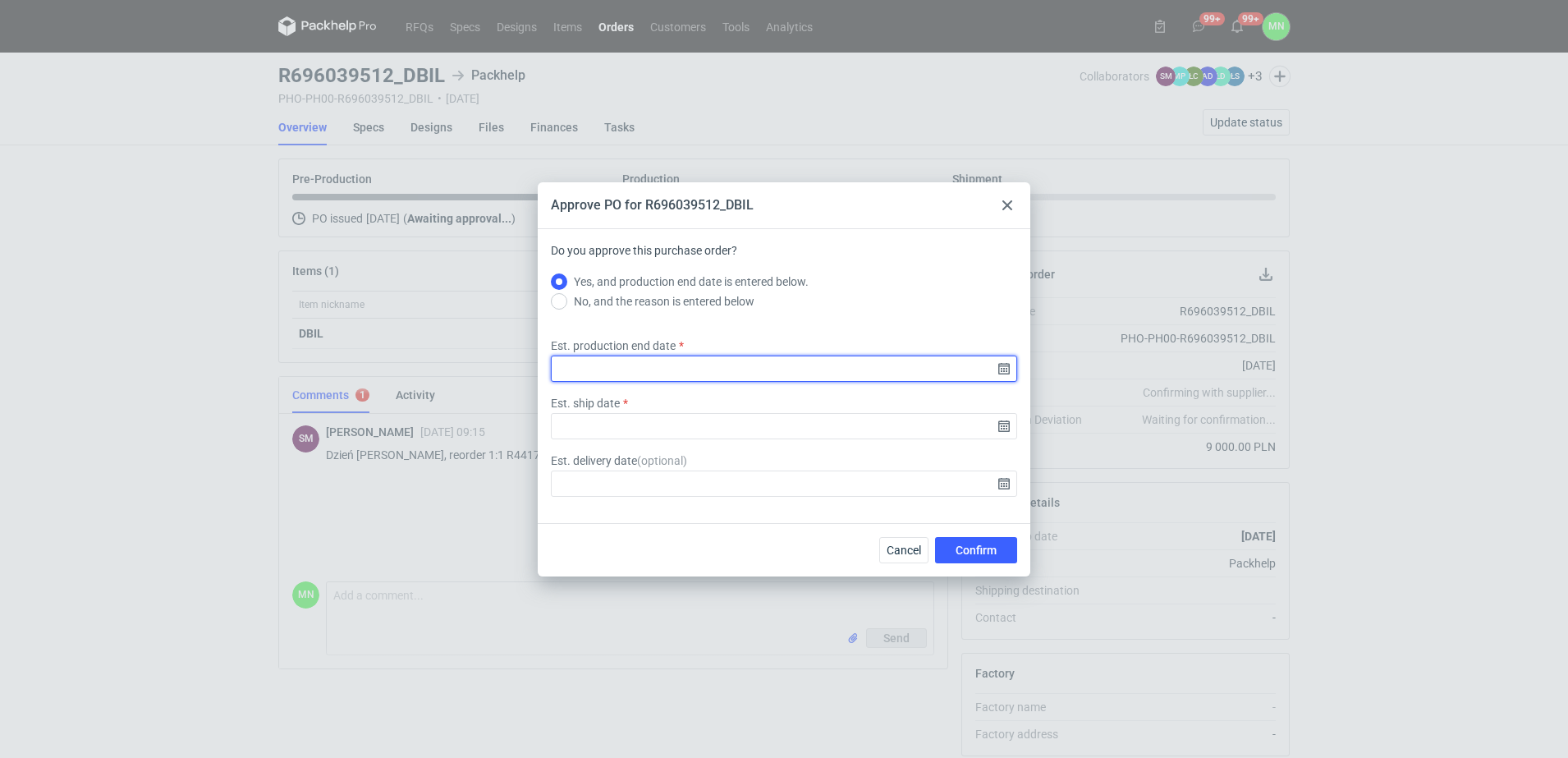
click at [999, 374] on input "Est. production end date" at bounding box center [784, 368] width 467 height 26
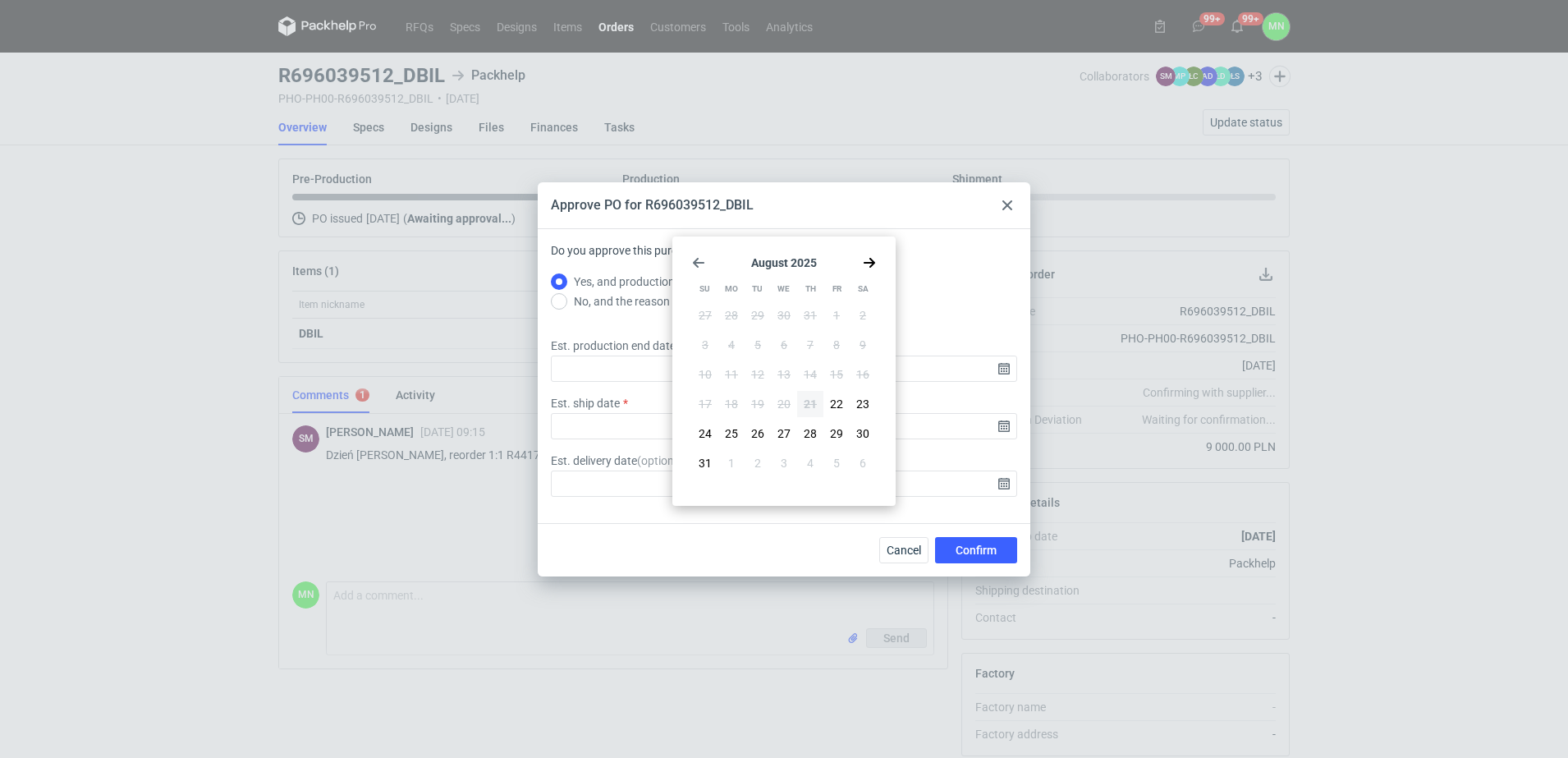
click at [858, 263] on section "August 2025" at bounding box center [784, 262] width 184 height 13
click at [882, 254] on div "August 2025 Su Mo Tu We Th Fr Sa 27 28 29 30 31 1 2 3 4 5 6 7 8 9 10 11 12 13 1…" at bounding box center [784, 371] width 210 height 256
click at [875, 261] on icon "Go forward 1 month" at bounding box center [869, 262] width 13 height 13
click at [816, 343] on span "11" at bounding box center [810, 345] width 13 height 16
type input "2025-09-11"
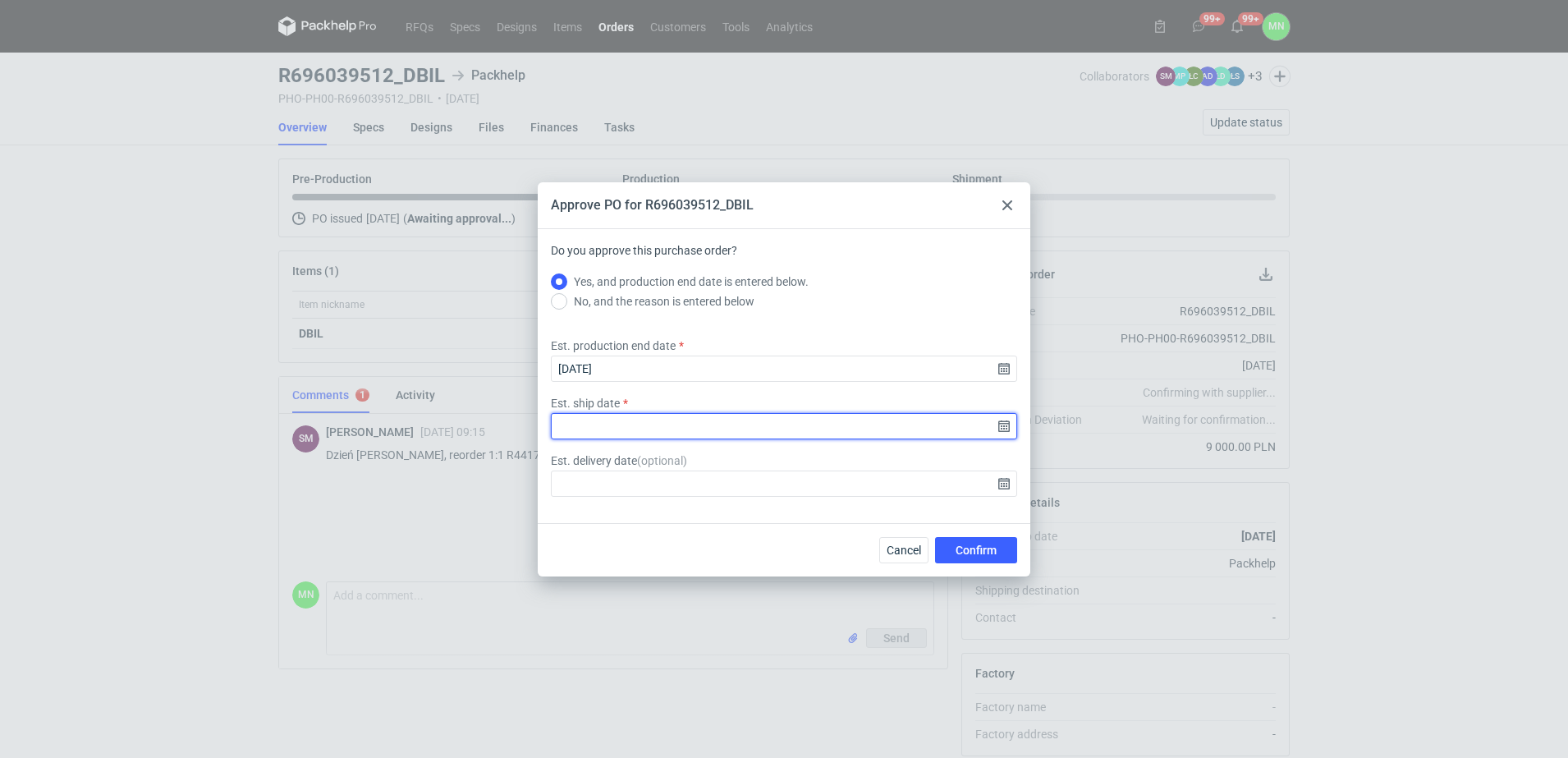
click at [1005, 426] on input "Est. ship date" at bounding box center [784, 426] width 467 height 26
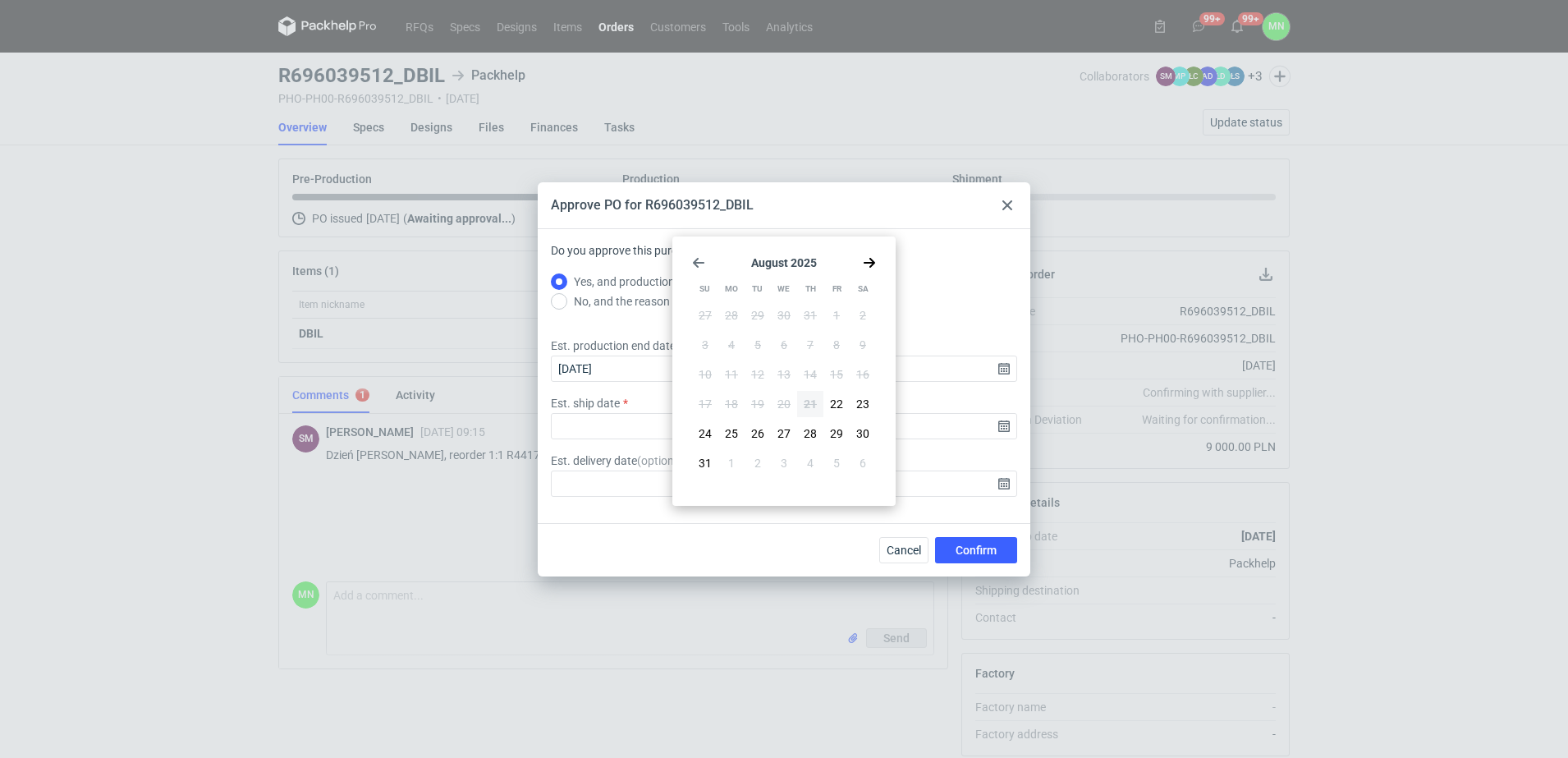
click at [872, 269] on div "August 2025 Su Mo Tu We Th Fr Sa 27 28 29 30 31 1 2 3 4 5 6 7 8 9 10 11 12 13 1…" at bounding box center [784, 371] width 210 height 256
click at [867, 264] on icon "Go forward 1 month" at bounding box center [869, 262] width 13 height 13
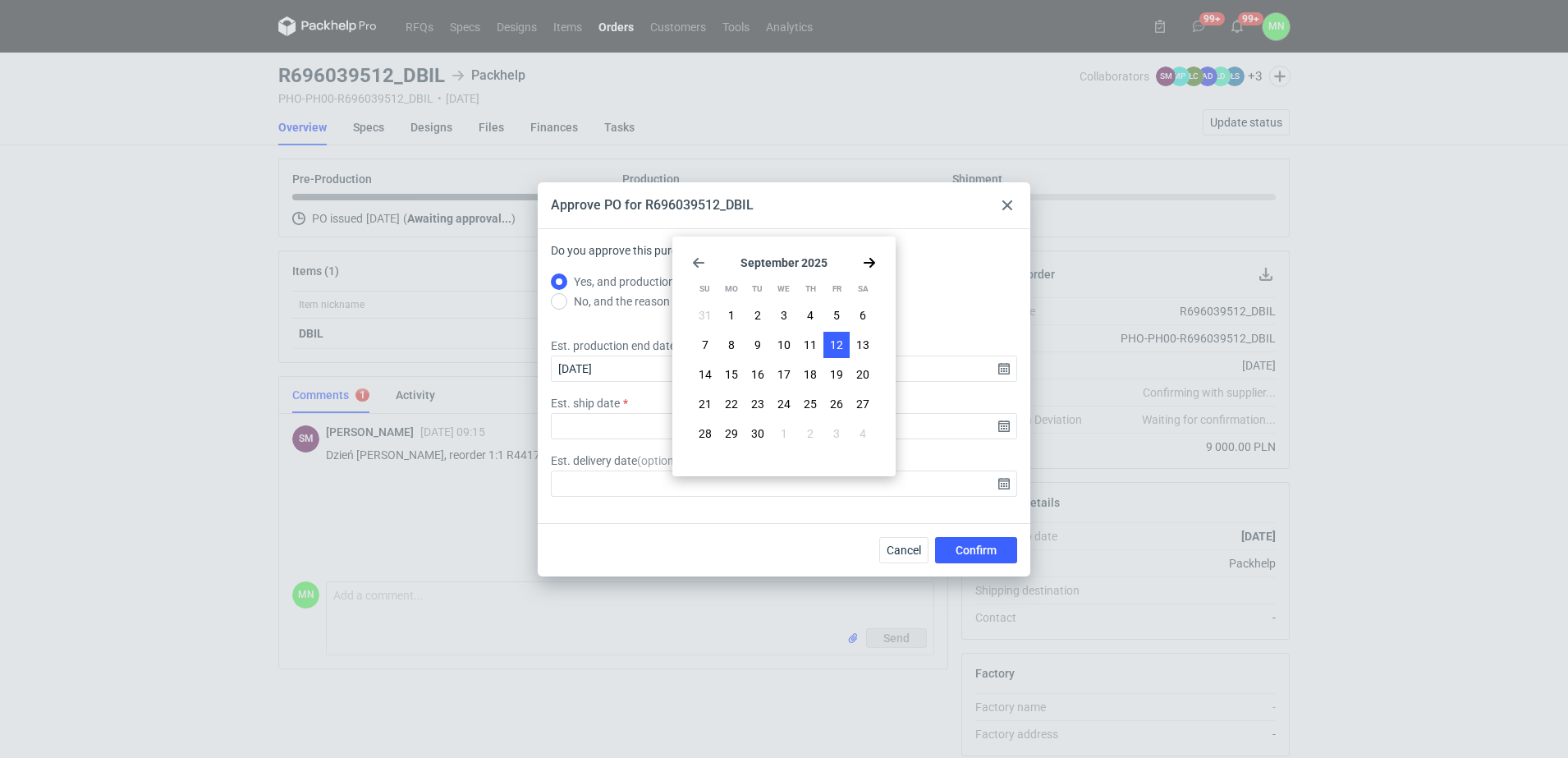
click at [846, 339] on button "12" at bounding box center [837, 344] width 26 height 26
type input "2025-09-12"
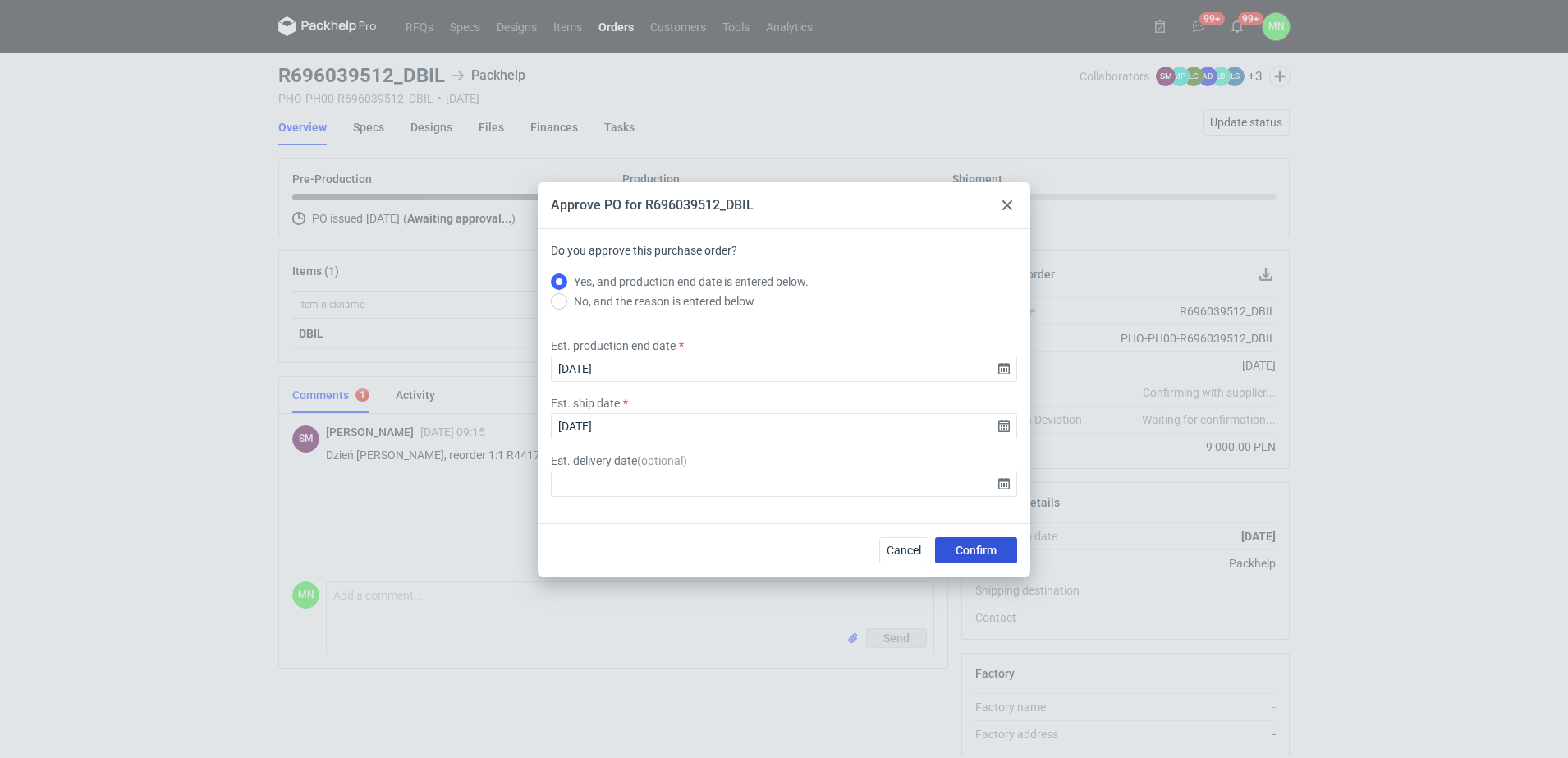
click at [966, 551] on span "Confirm" at bounding box center [975, 550] width 41 height 12
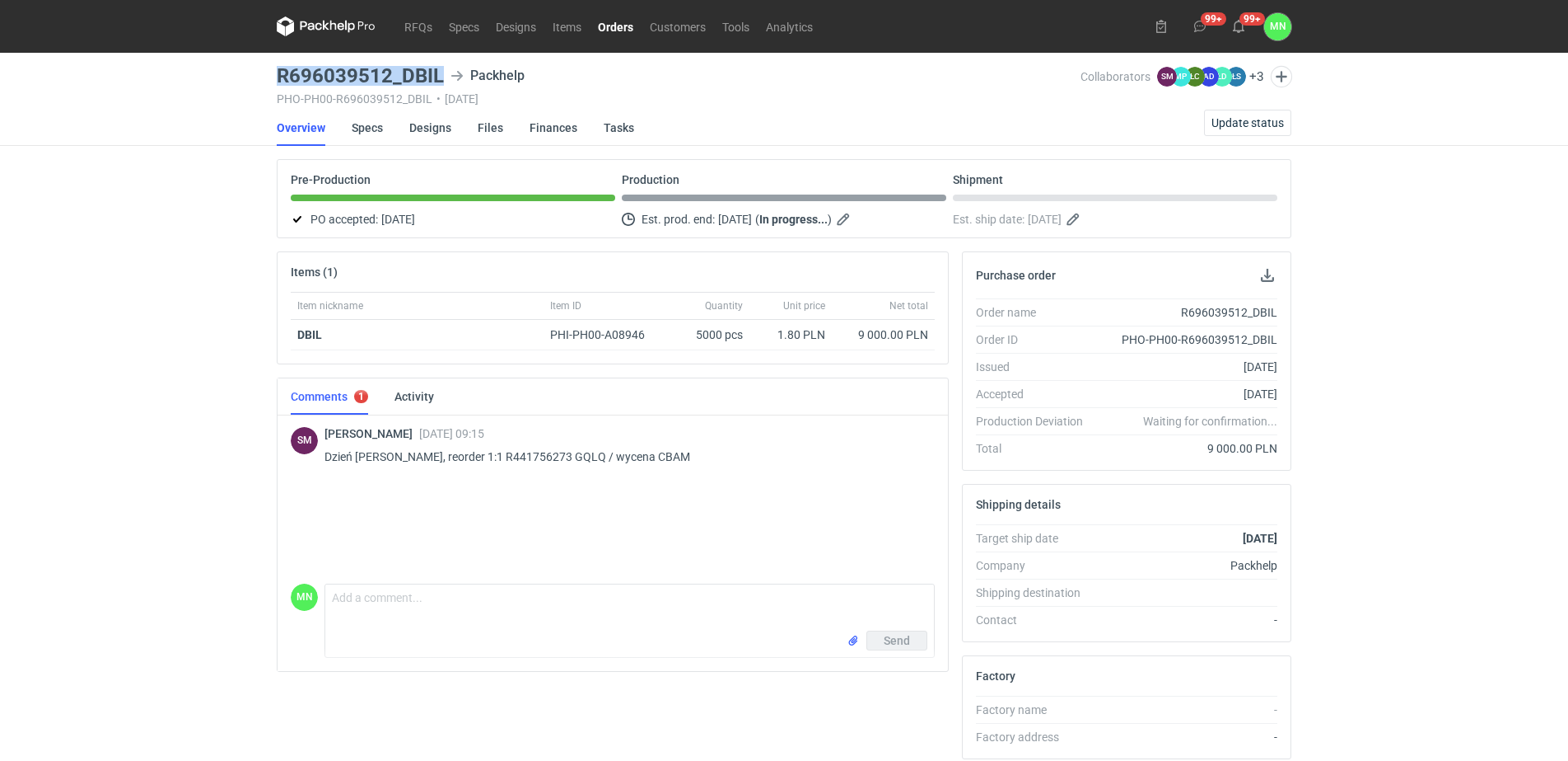
drag, startPoint x: 443, startPoint y: 77, endPoint x: 273, endPoint y: 76, distance: 170.0
click at [273, 76] on main "R696039512_DBIL Packhelp PHO-PH00-R696039512_DBIL • 21/08/2025 Collaborators SM…" at bounding box center [784, 556] width 1028 height 1006
copy h3 "R696039512_DBIL"
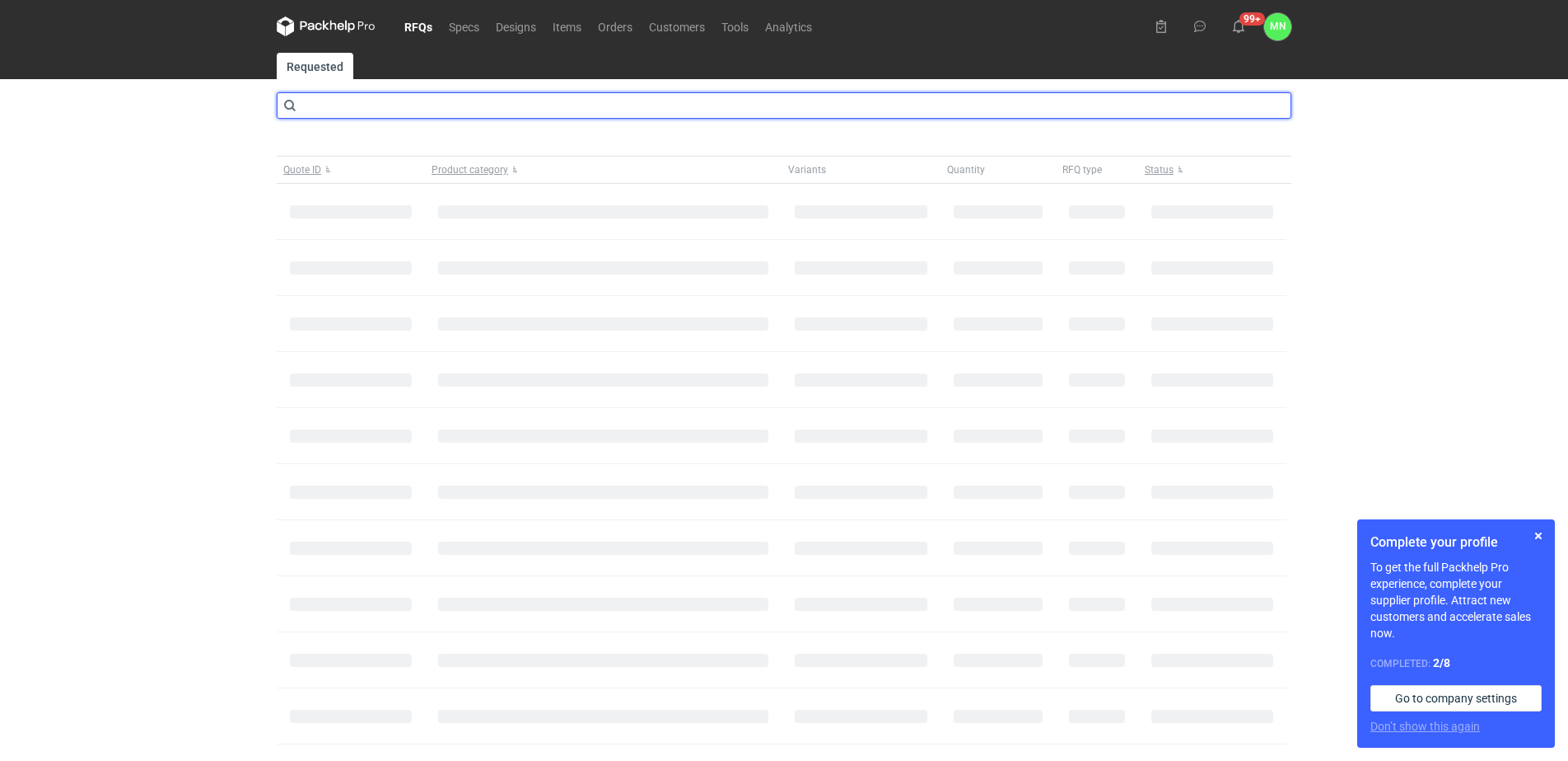
click at [373, 108] on input "text" at bounding box center [784, 105] width 1014 height 27
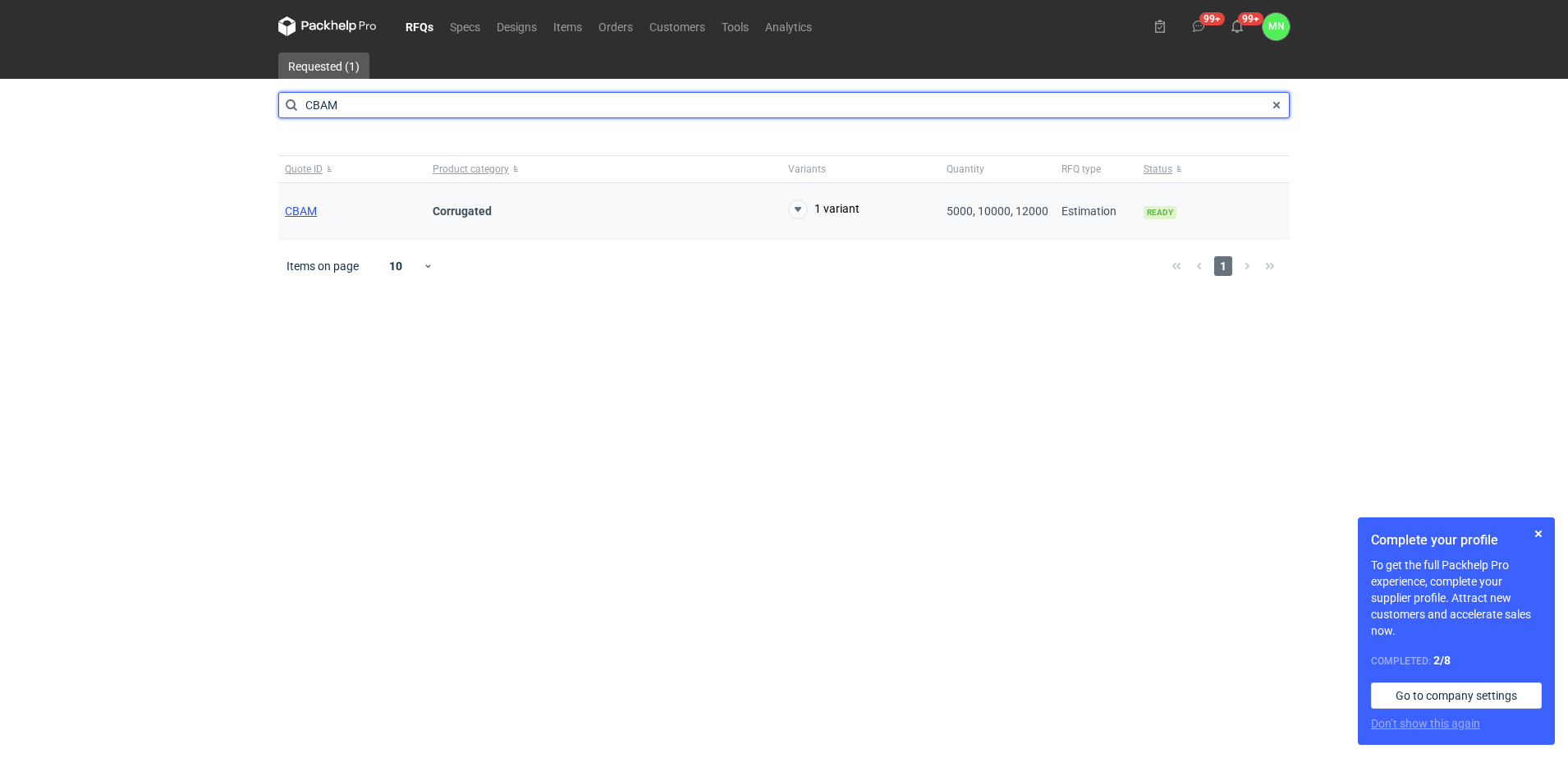
type input "CBAM"
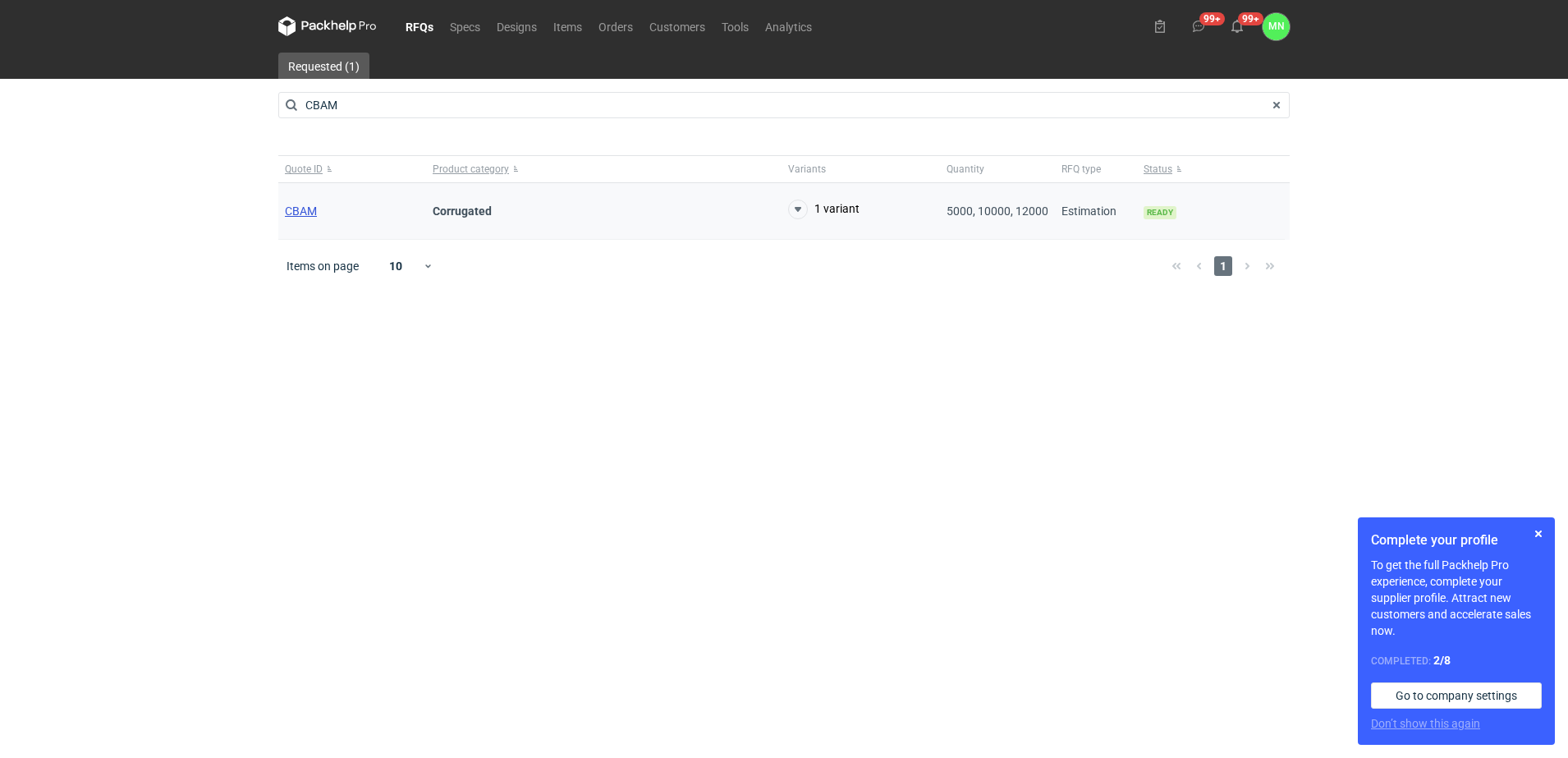
click at [310, 209] on span "CBAM" at bounding box center [300, 211] width 32 height 13
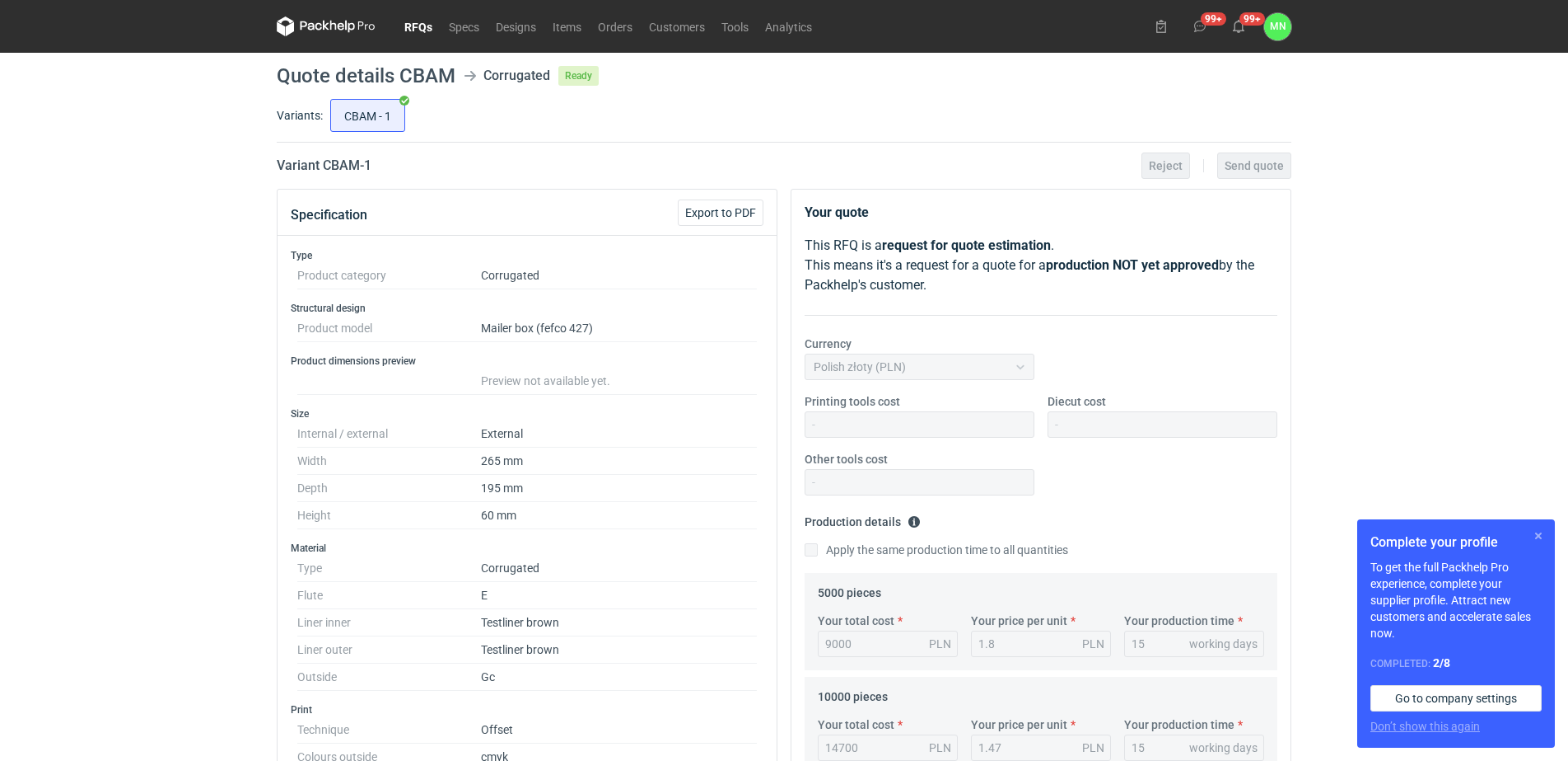
click at [1535, 534] on button "button" at bounding box center [1539, 535] width 20 height 20
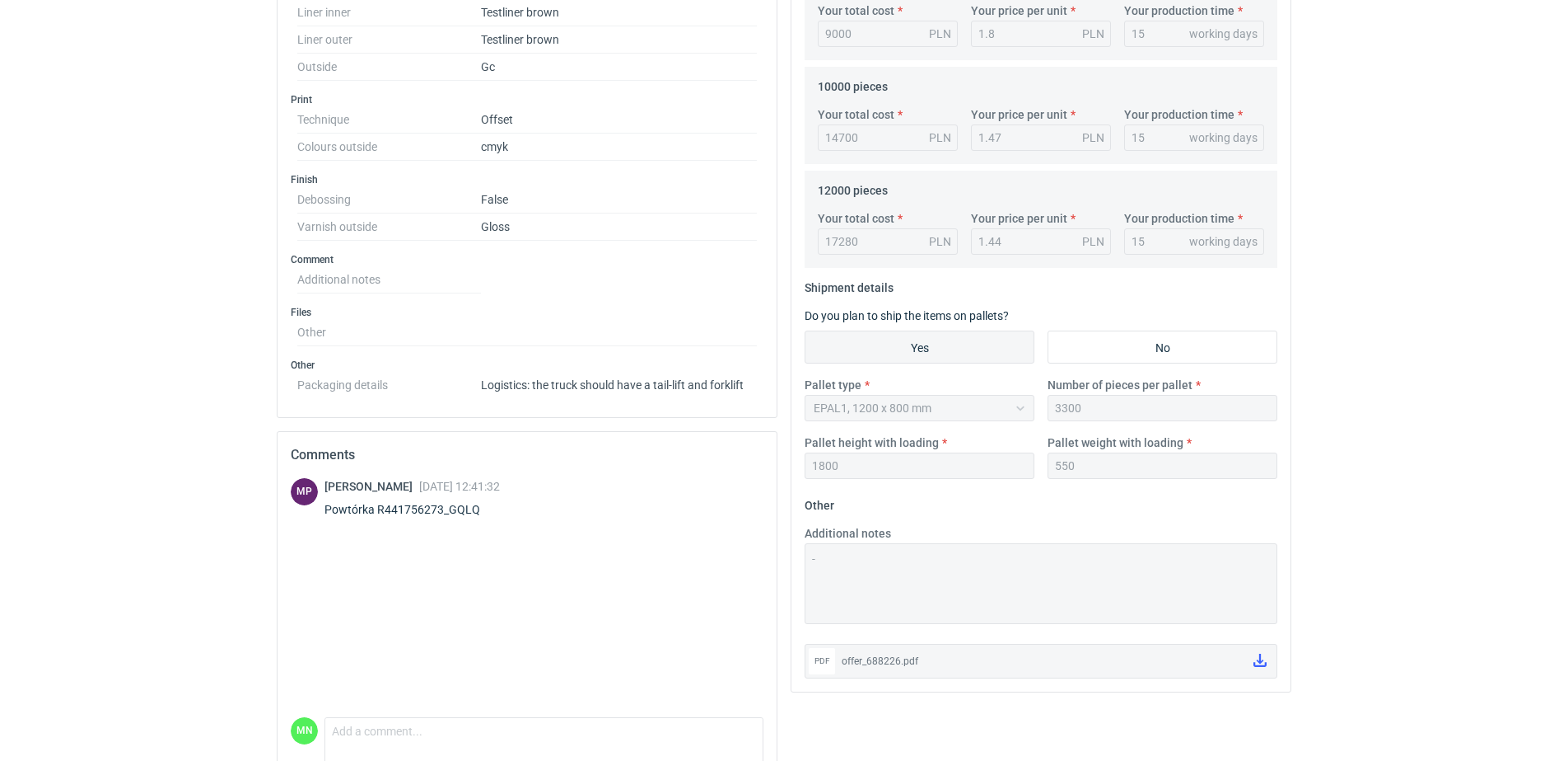
scroll to position [618, 0]
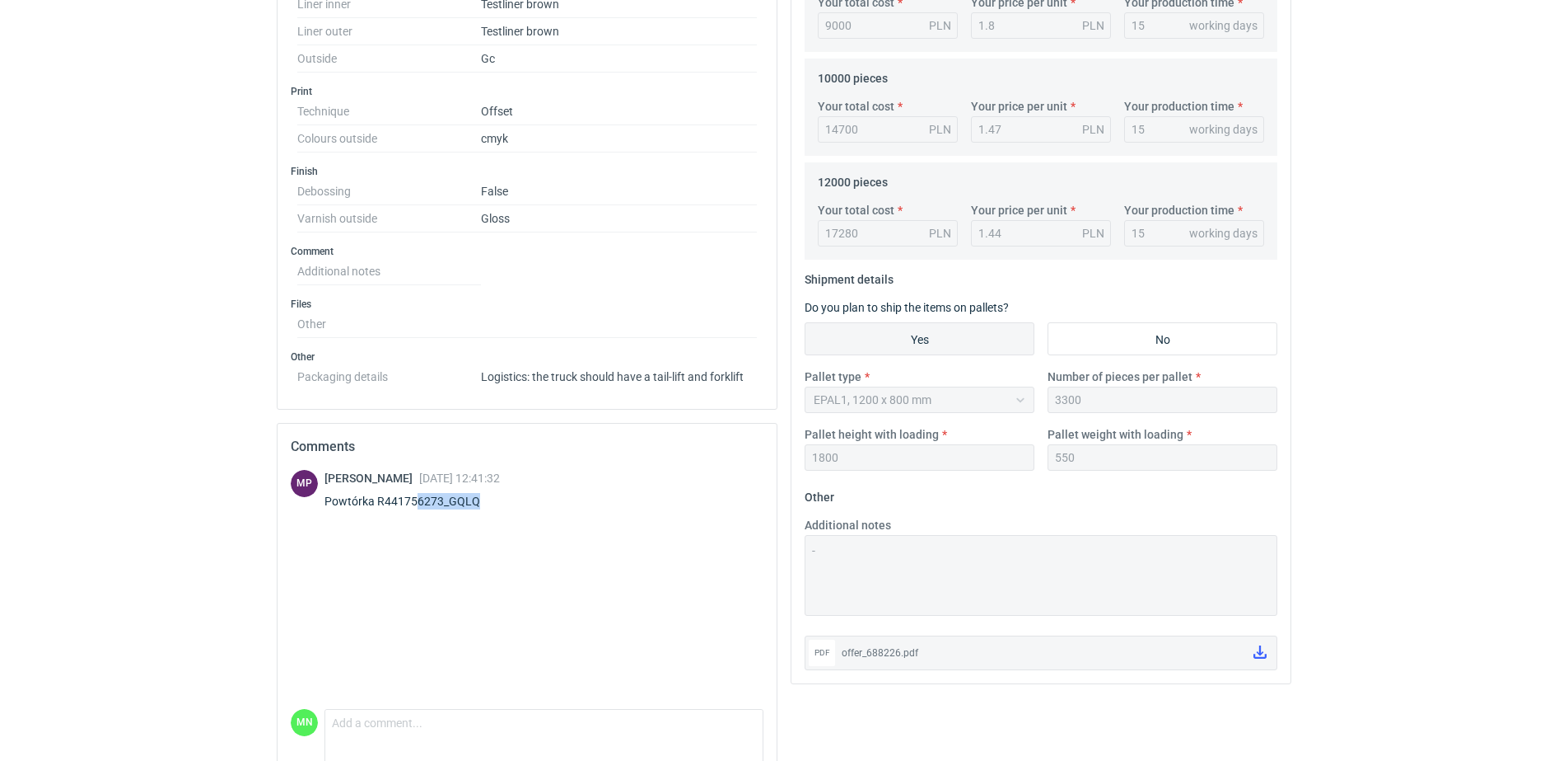
drag, startPoint x: 477, startPoint y: 503, endPoint x: 413, endPoint y: 500, distance: 64.1
click at [413, 500] on div "Powtórka R441756273_GQLQ" at bounding box center [411, 502] width 175 height 17
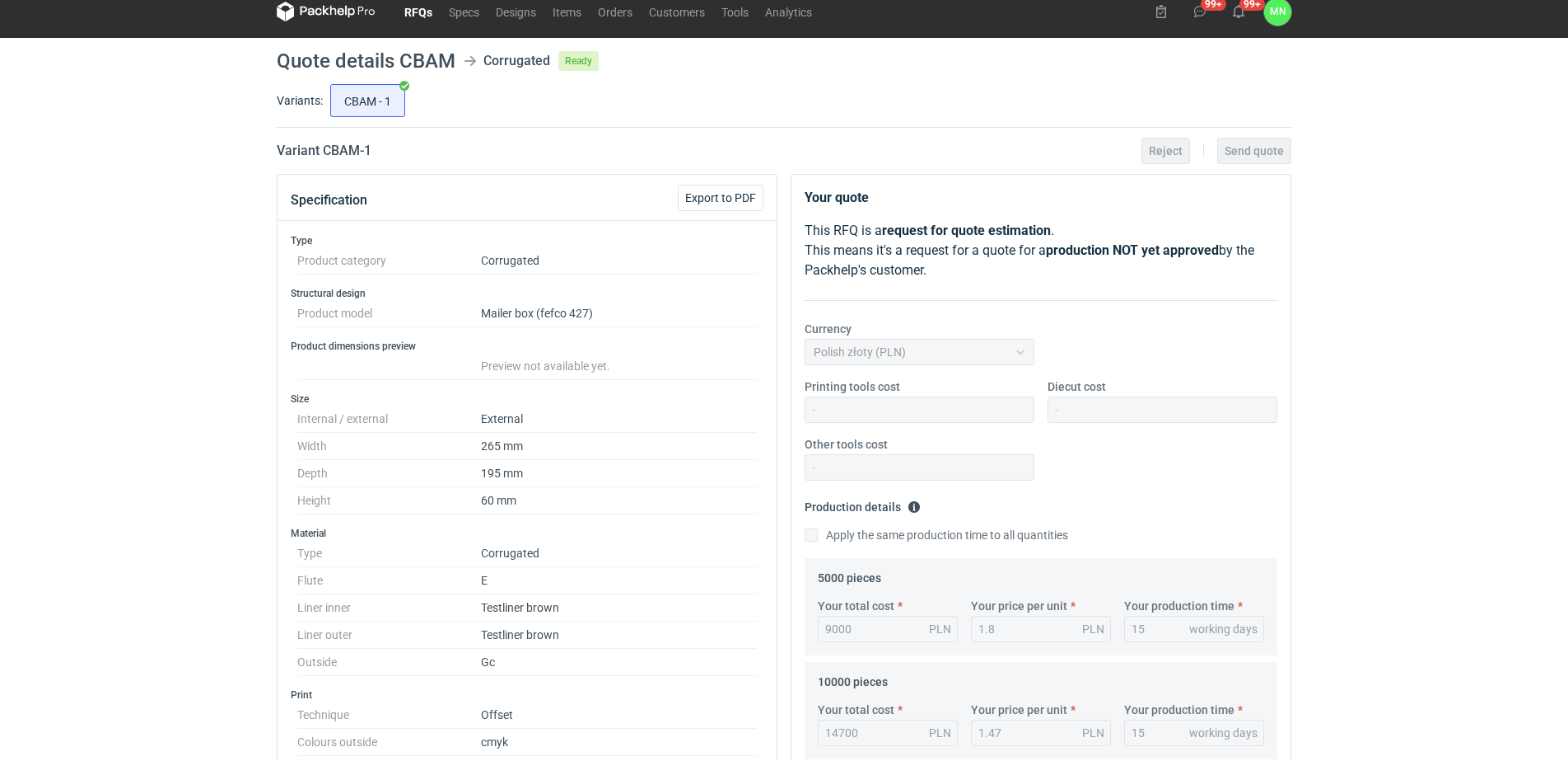
scroll to position [0, 0]
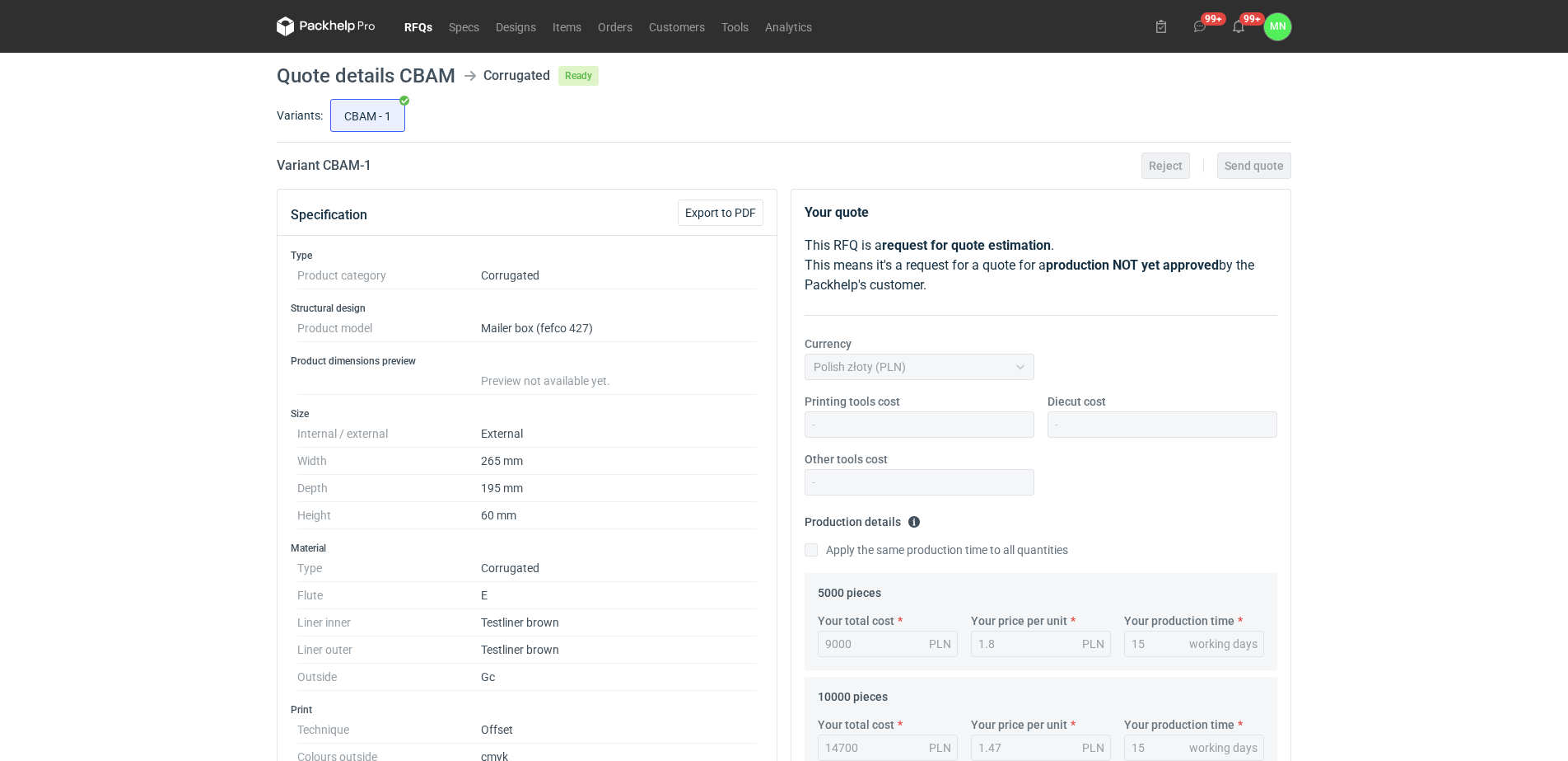
click at [126, 254] on div "RFQs Specs Designs Items Orders Customers Tools Analytics 99+ 99+ MN Małgorzata…" at bounding box center [784, 380] width 1568 height 761
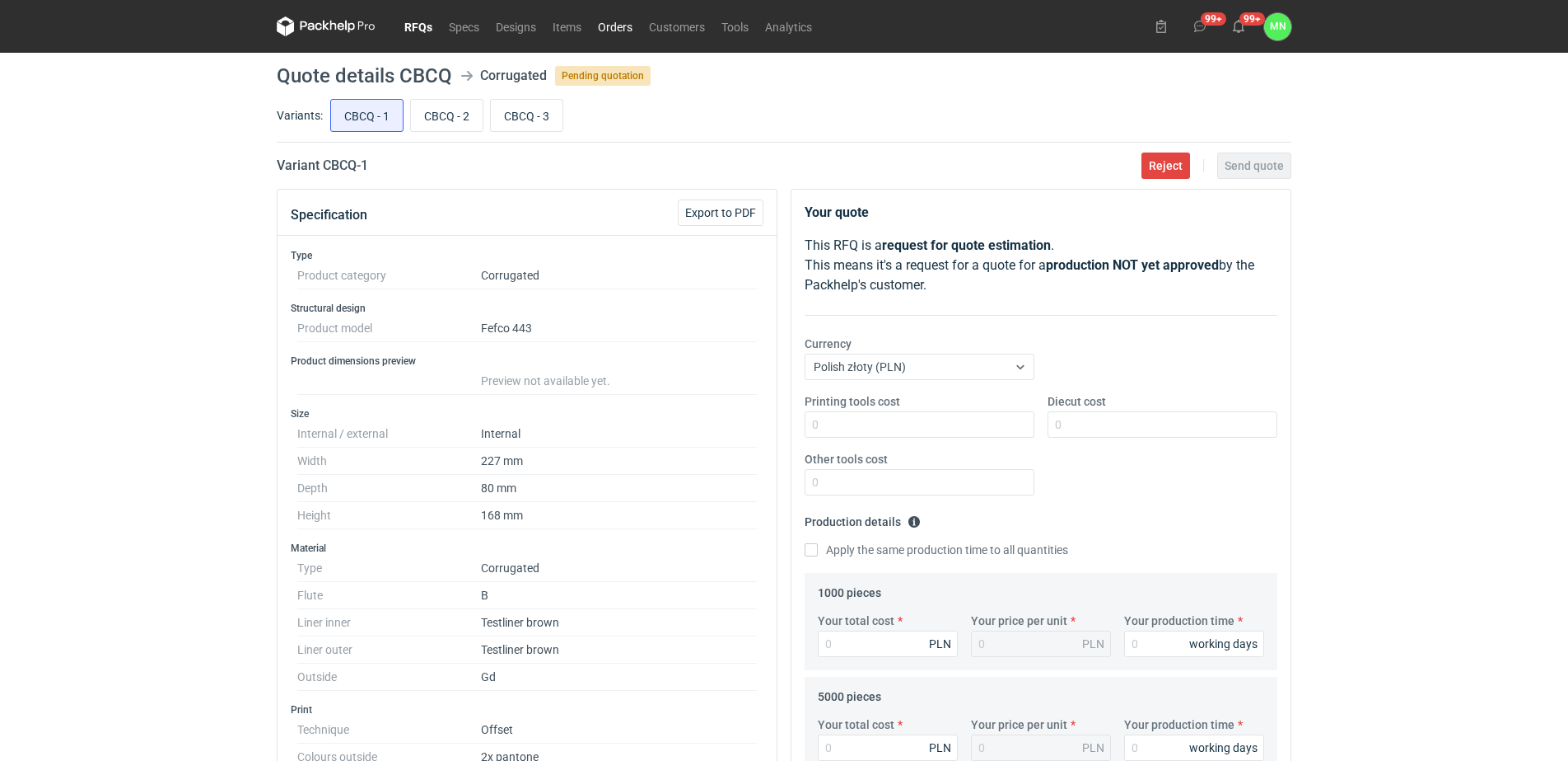
click at [605, 33] on link "Orders" at bounding box center [616, 27] width 51 height 20
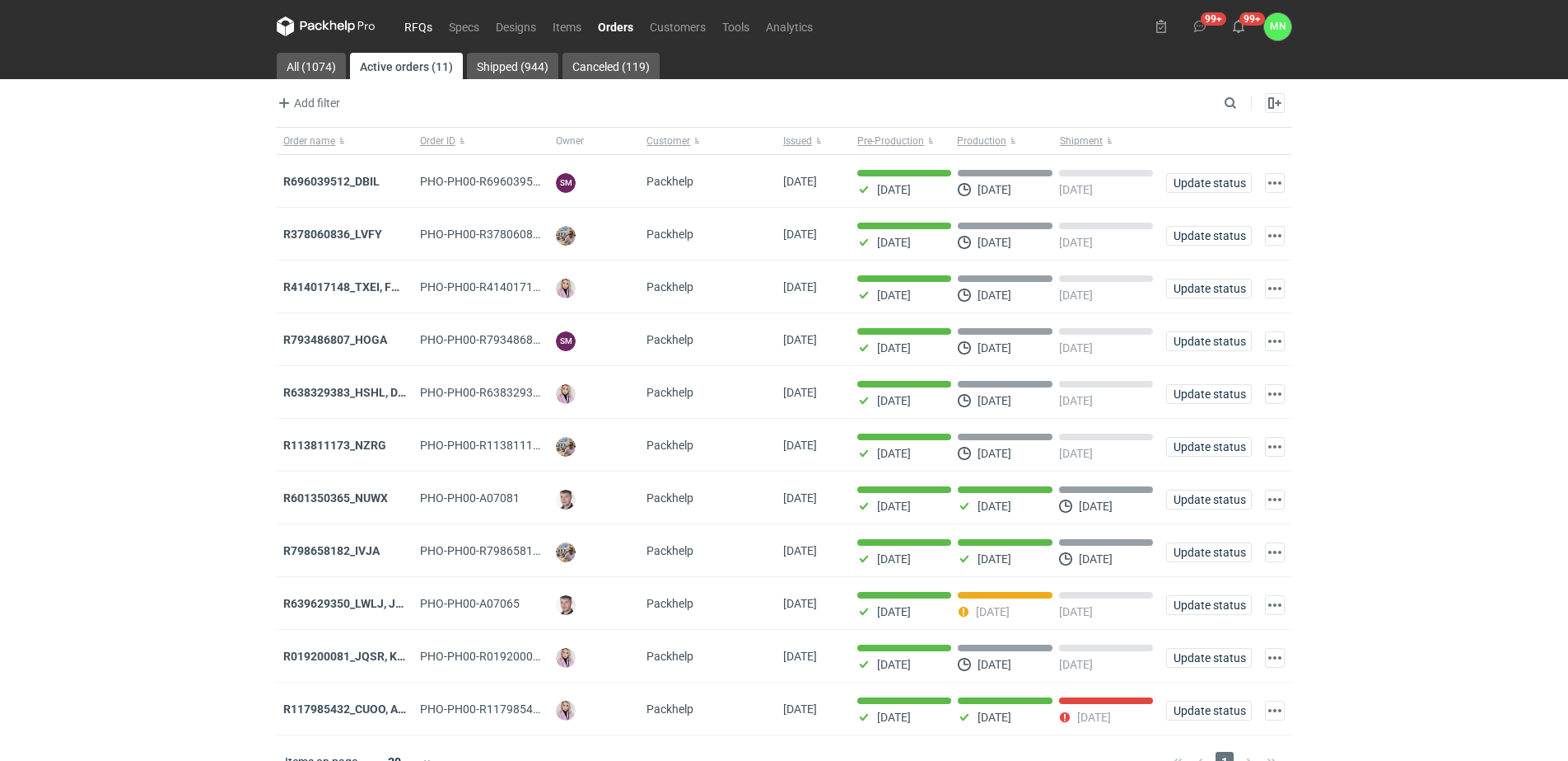
click at [424, 26] on link "RFQs" at bounding box center [418, 27] width 45 height 20
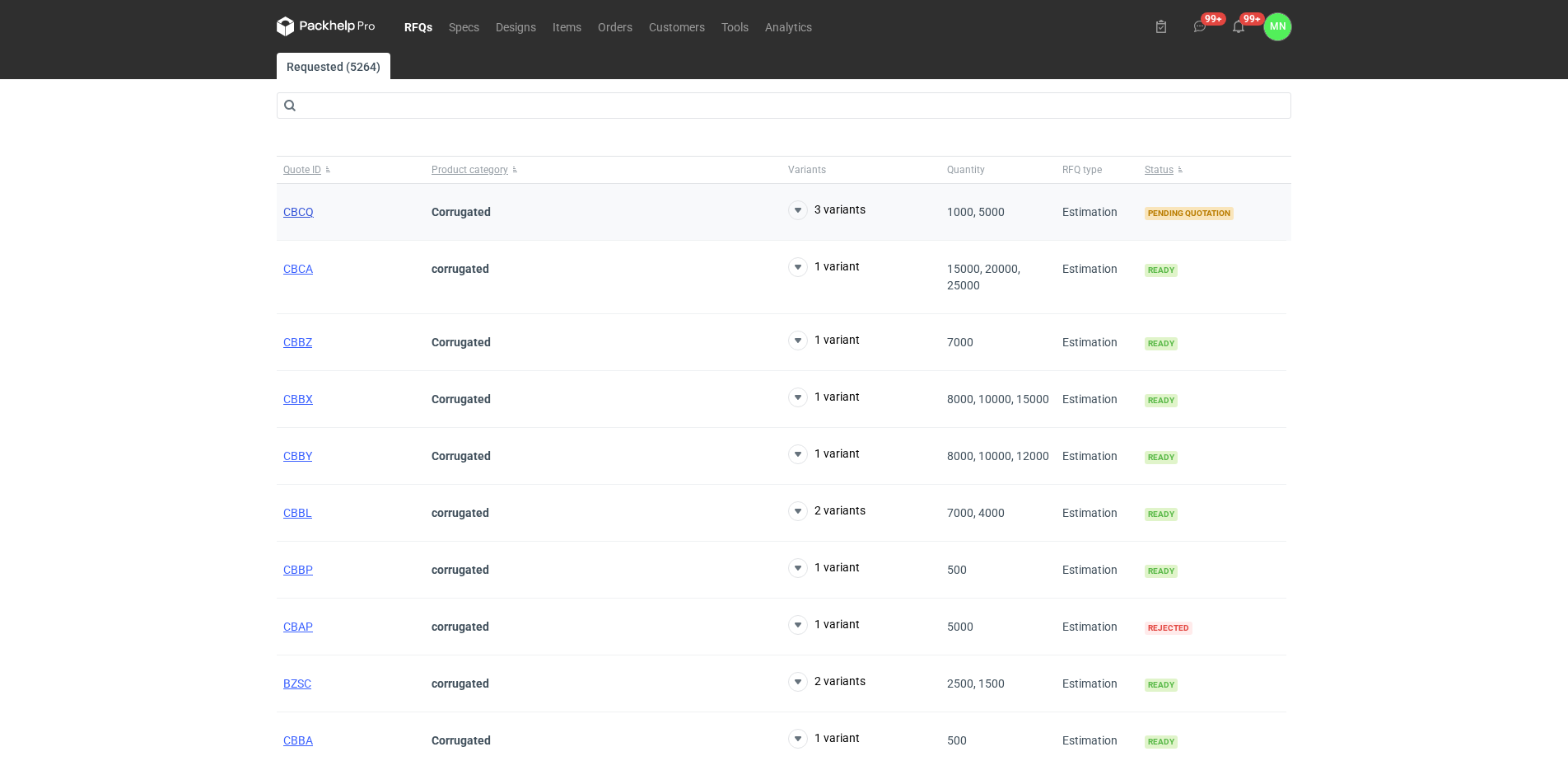
click at [308, 205] on span "CBCQ" at bounding box center [298, 212] width 30 height 13
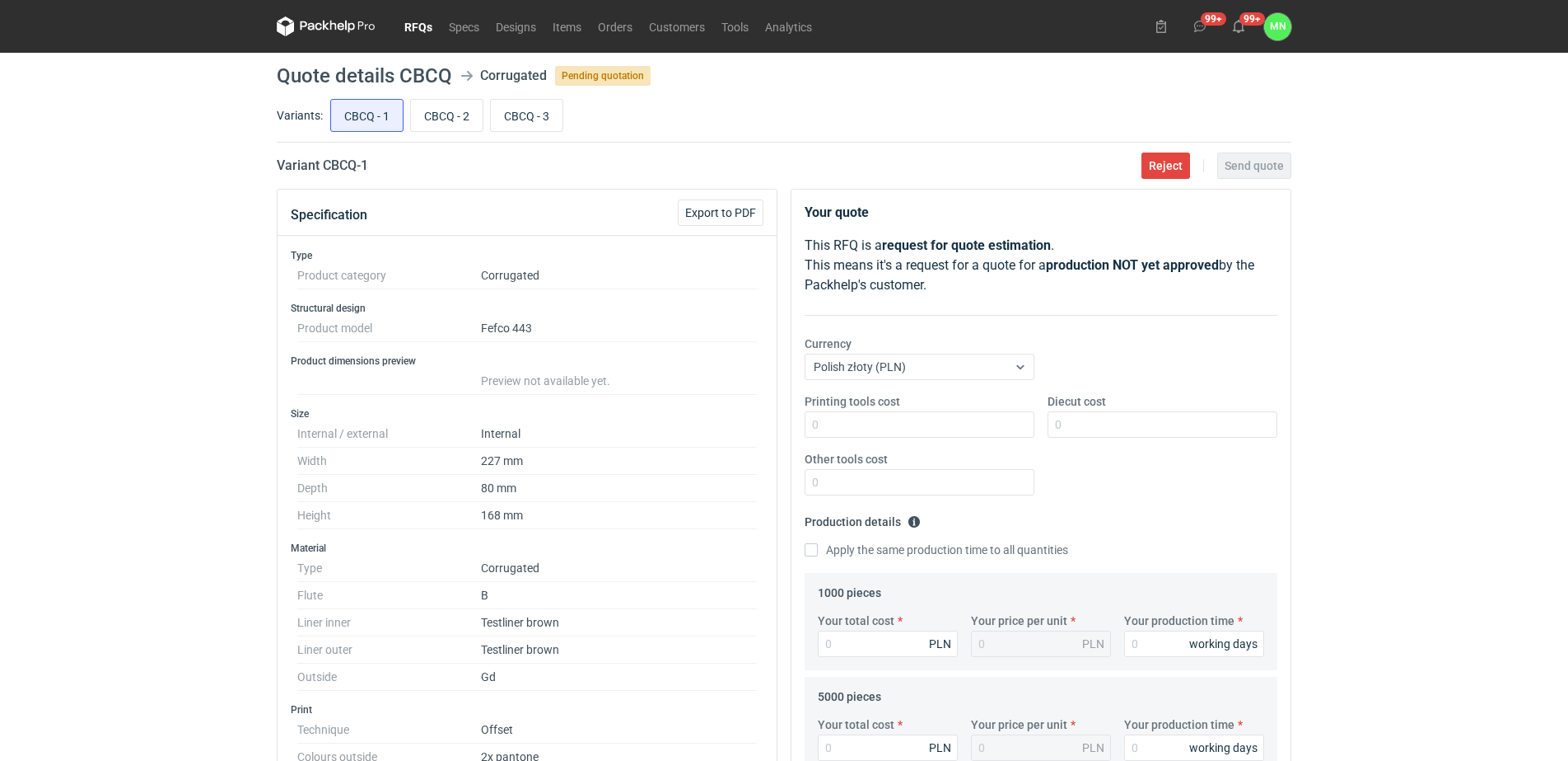
click at [345, 171] on h2 "Variant CBCQ - 1" at bounding box center [323, 166] width 92 height 20
click at [344, 171] on h2 "Variant CBCQ - 1" at bounding box center [323, 166] width 92 height 20
copy h2 "CBCQ"
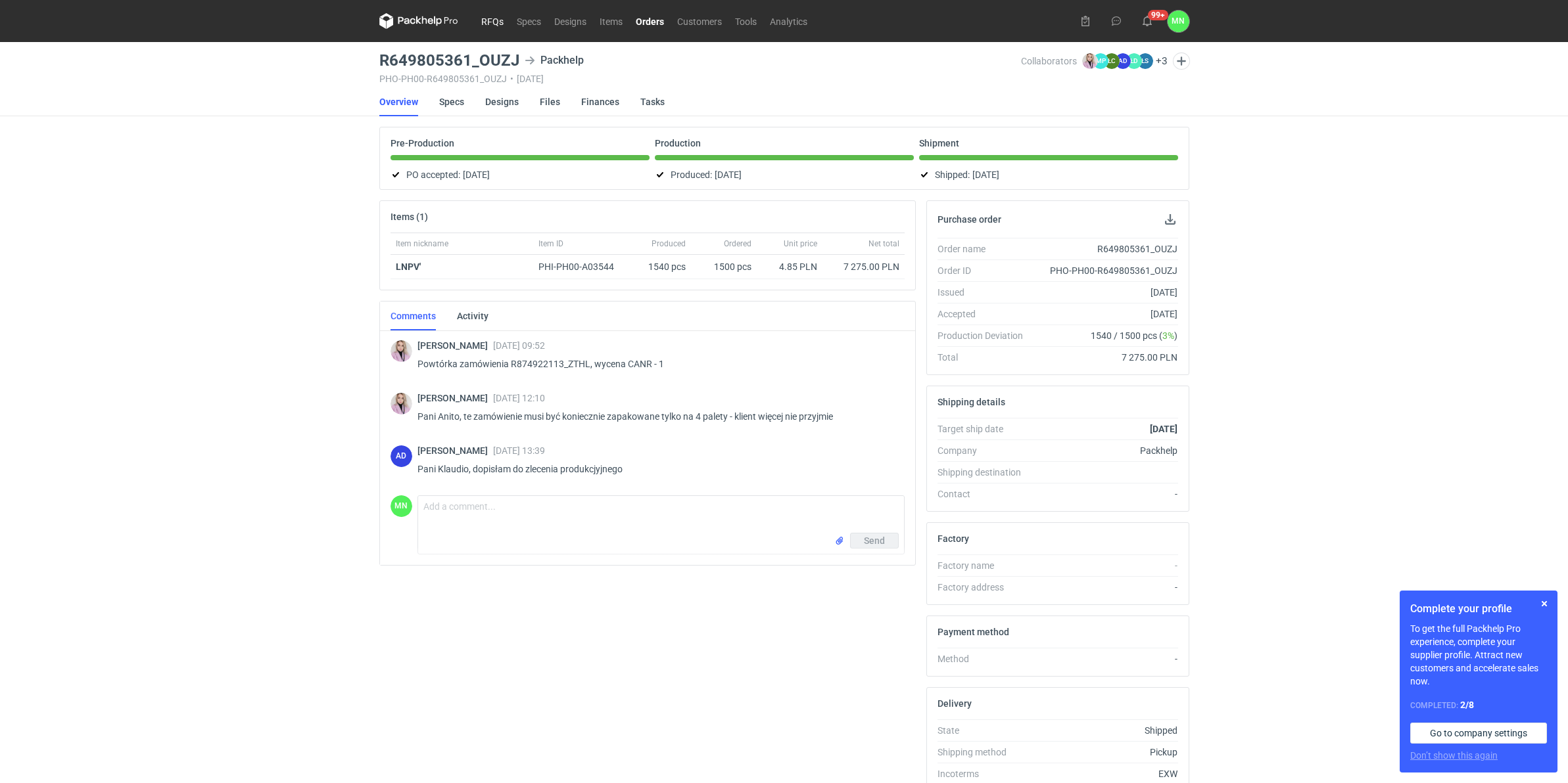
click at [484, 26] on link "RFQs" at bounding box center [492, 21] width 36 height 16
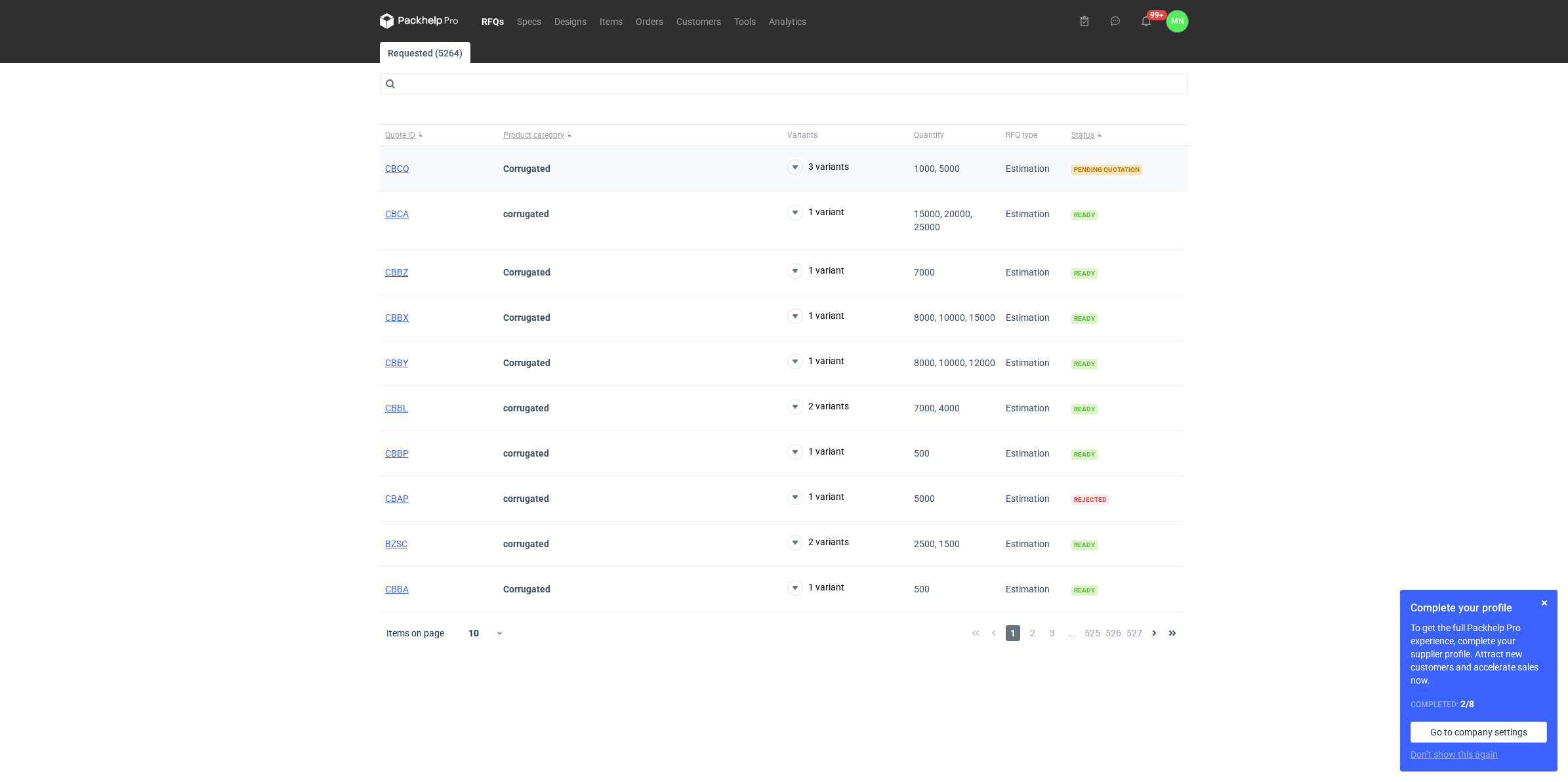
click at [393, 167] on span "CBCQ" at bounding box center [397, 169] width 24 height 10
